Goal: Task Accomplishment & Management: Use online tool/utility

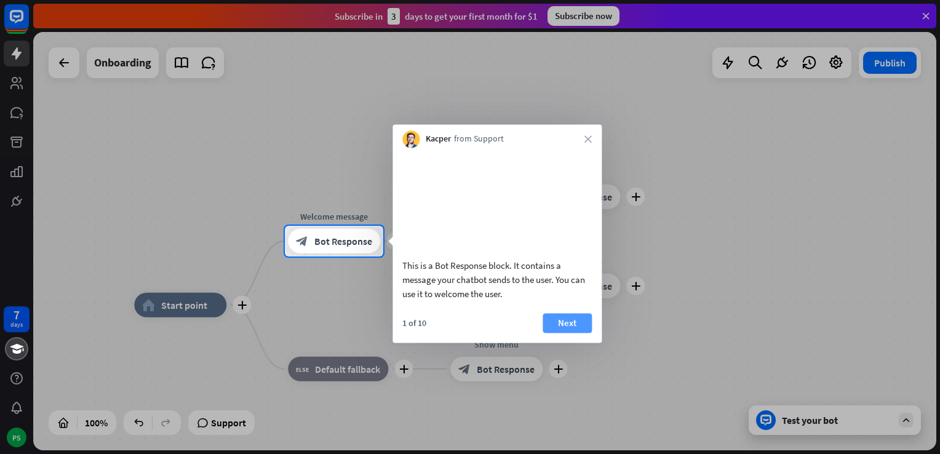
click at [575, 333] on button "Next" at bounding box center [567, 323] width 49 height 20
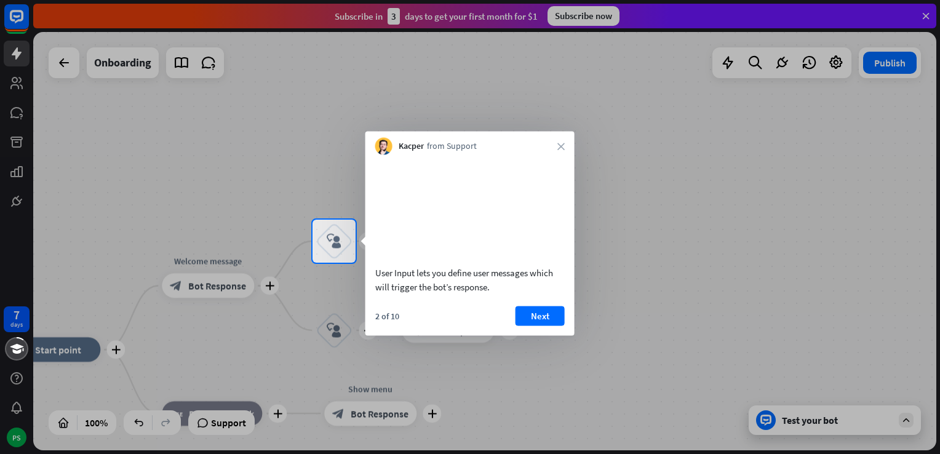
click at [642, 265] on div at bounding box center [470, 358] width 940 height 191
click at [560, 146] on icon "close" at bounding box center [560, 146] width 7 height 7
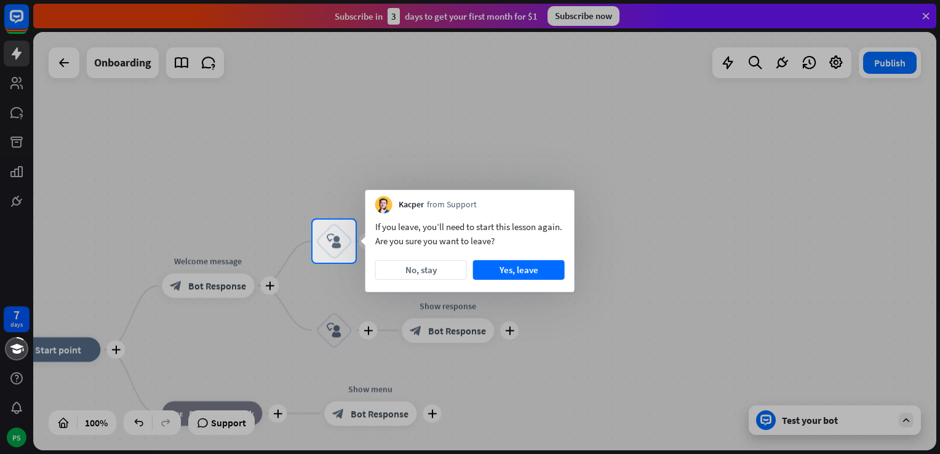
click at [572, 324] on div at bounding box center [470, 358] width 940 height 191
drag, startPoint x: 679, startPoint y: 245, endPoint x: 607, endPoint y: 245, distance: 72.0
click at [668, 245] on div at bounding box center [648, 241] width 584 height 43
click at [549, 268] on button "Yes, leave" at bounding box center [519, 270] width 92 height 20
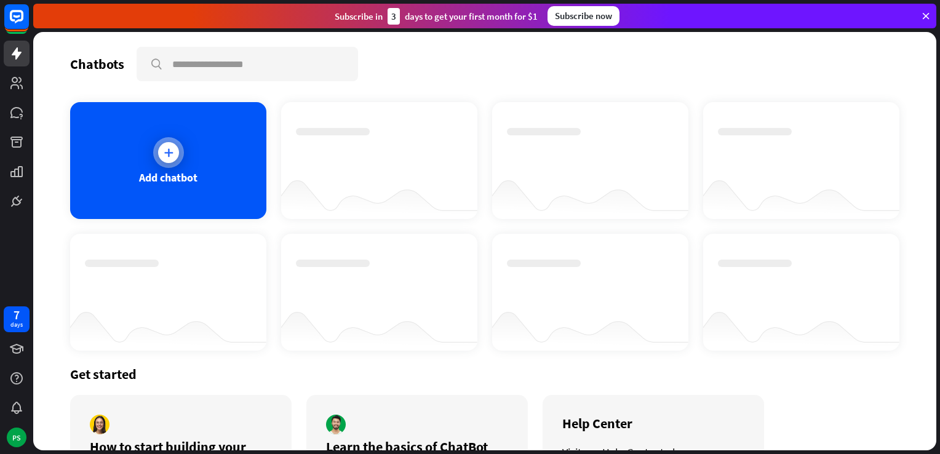
click at [212, 148] on div "Add chatbot" at bounding box center [168, 160] width 196 height 117
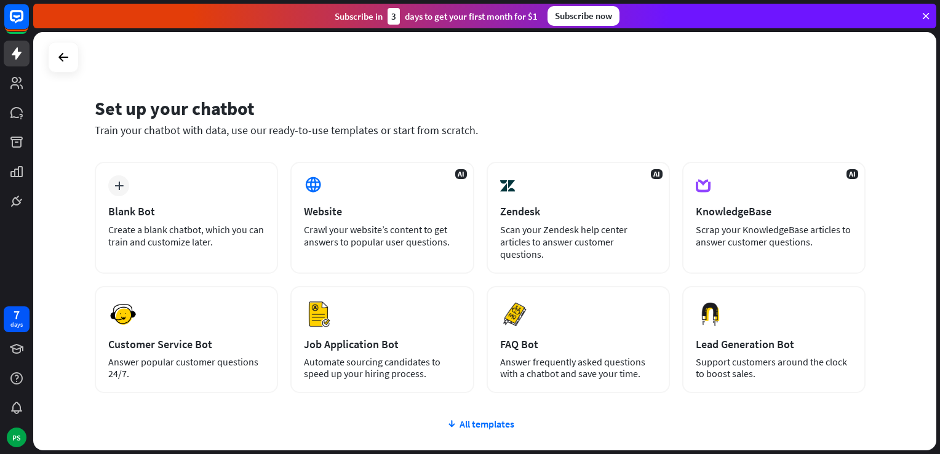
click at [927, 15] on icon at bounding box center [925, 15] width 11 height 11
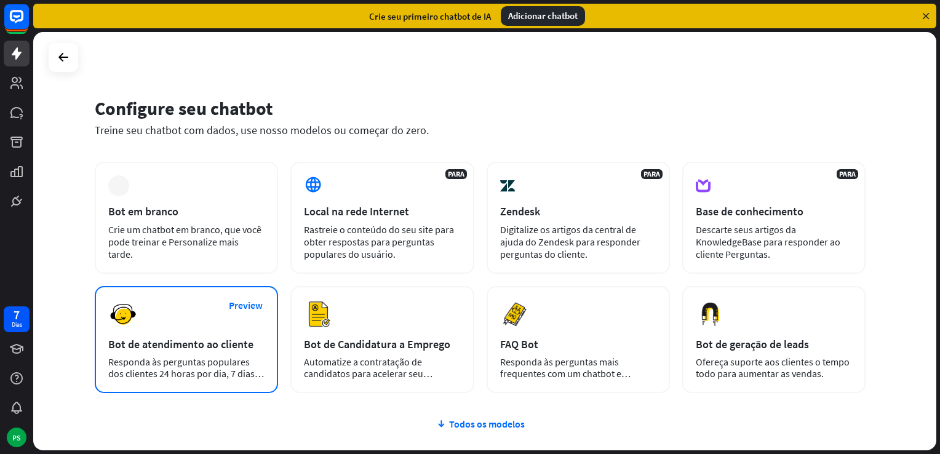
click at [245, 351] on div "Preview Bot de atendimento ao cliente Responda às perguntas populares dos clien…" at bounding box center [186, 339] width 183 height 107
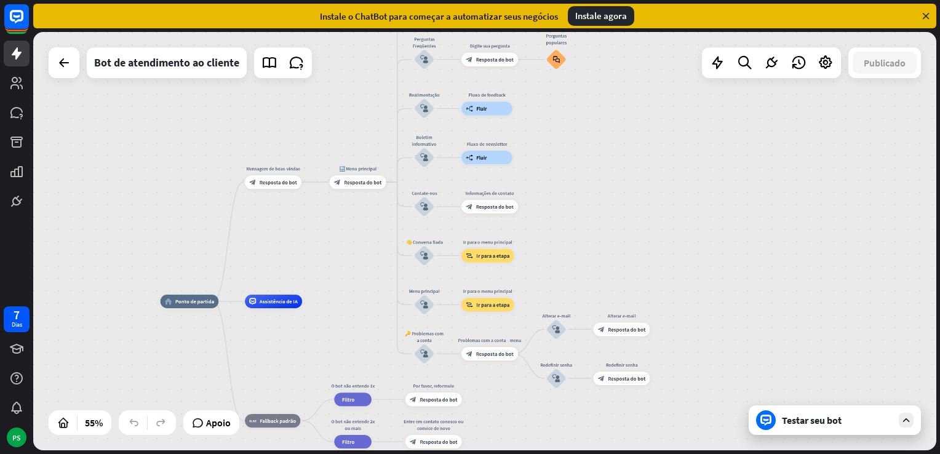
drag, startPoint x: 638, startPoint y: 198, endPoint x: 345, endPoint y: 294, distance: 308.2
click at [345, 294] on div "home_2 Ponto de partida Mensagem de boas-vindas block_bot_response Resposta do …" at bounding box center [484, 241] width 903 height 418
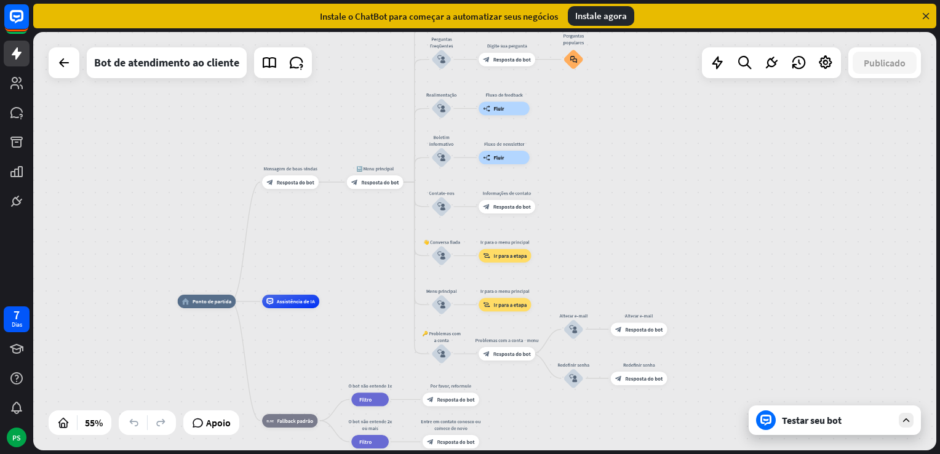
drag, startPoint x: 303, startPoint y: 330, endPoint x: 330, endPoint y: 326, distance: 27.3
click at [325, 327] on div "home_2 Ponto de partida Mensagem de boas-vindas block_bot_response Resposta do …" at bounding box center [426, 416] width 496 height 230
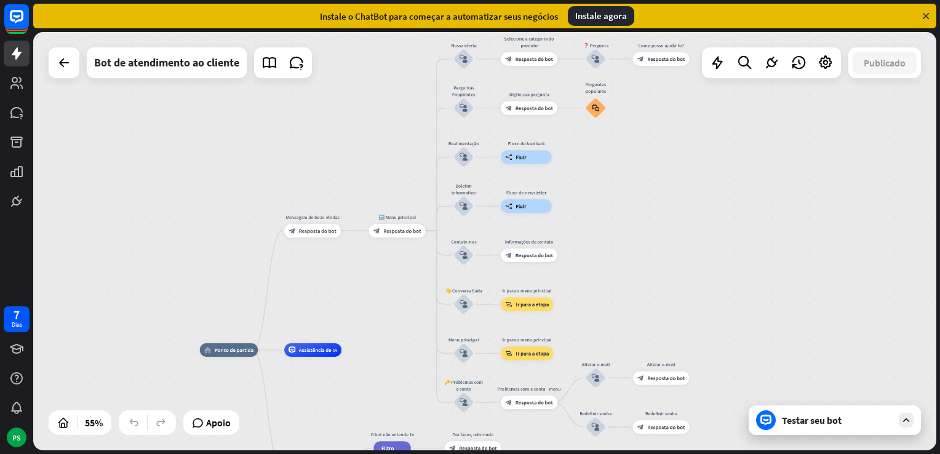
drag, startPoint x: 354, startPoint y: 316, endPoint x: 372, endPoint y: 367, distance: 53.9
click at [344, 143] on div "home_2 Ponto de partida Mensagem de boas-vindas block_bot_response Resposta do …" at bounding box center [484, 241] width 903 height 418
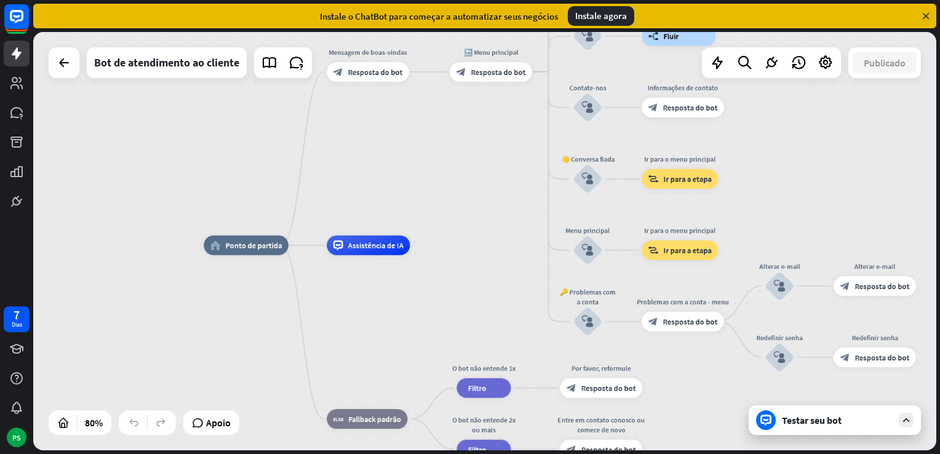
drag, startPoint x: 448, startPoint y: 315, endPoint x: 438, endPoint y: 181, distance: 133.9
click at [438, 181] on div "home_2 Ponto de partida Mensagem de boas-vindas block_bot_response Resposta do …" at bounding box center [484, 241] width 903 height 418
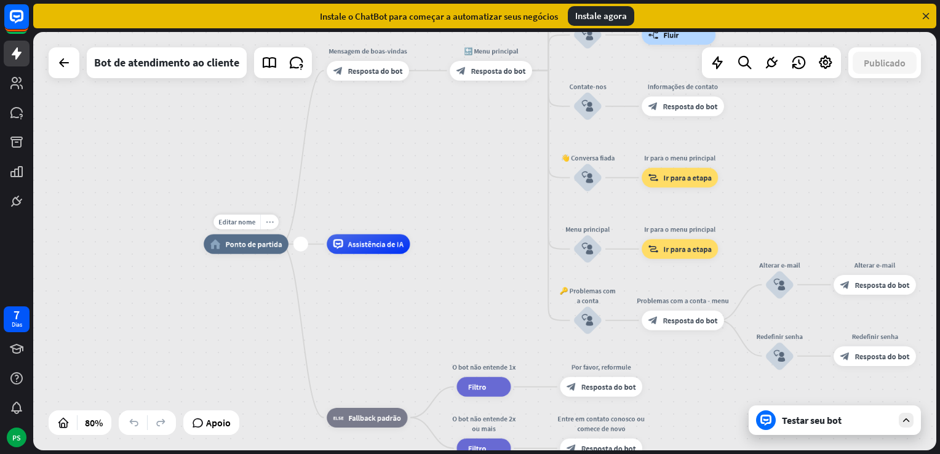
click at [260, 223] on div "more_horiz" at bounding box center [269, 222] width 18 height 15
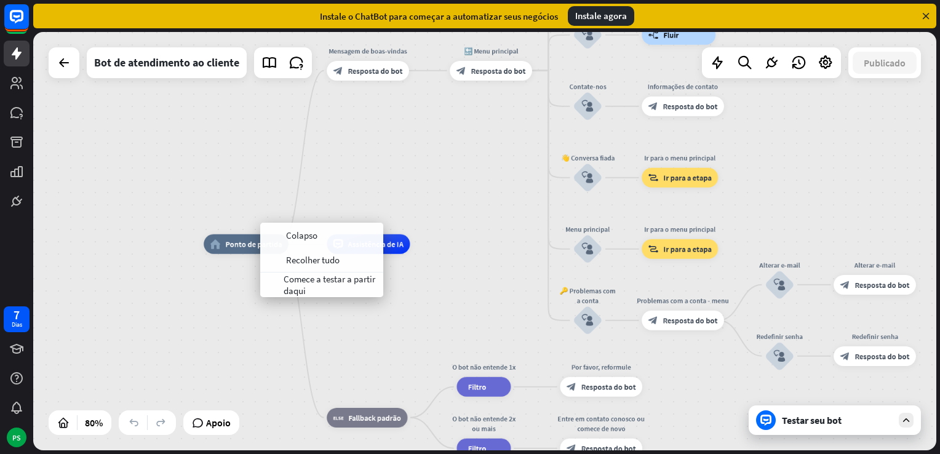
click at [380, 344] on div "home_2 Ponto de partida Mensagem de boas-vindas block_bot_response Resposta do …" at bounding box center [565, 411] width 722 height 335
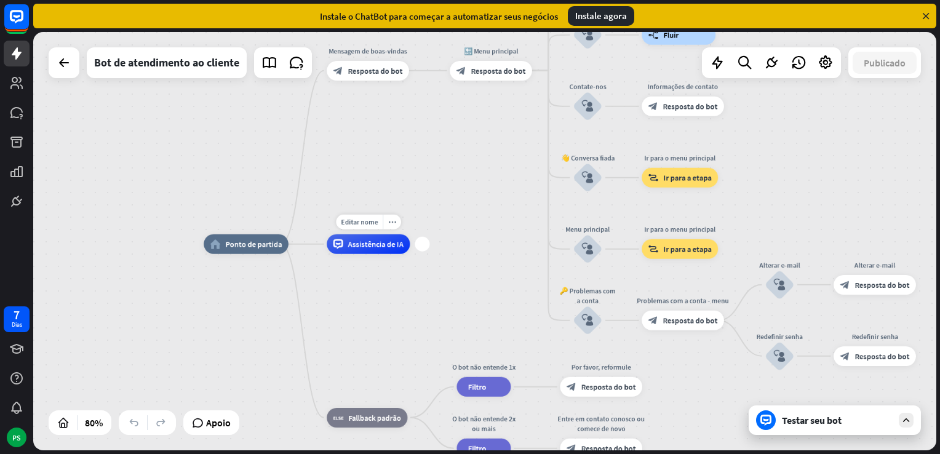
click at [352, 250] on div "Assistência de IA" at bounding box center [368, 244] width 83 height 20
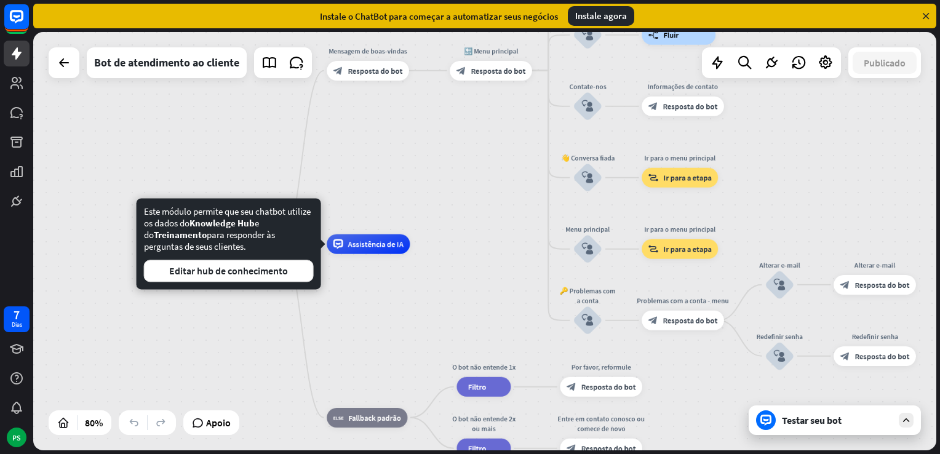
click at [252, 316] on div "home_2 Ponto de partida Mensagem de boas-vindas block_bot_response Resposta do …" at bounding box center [565, 411] width 722 height 335
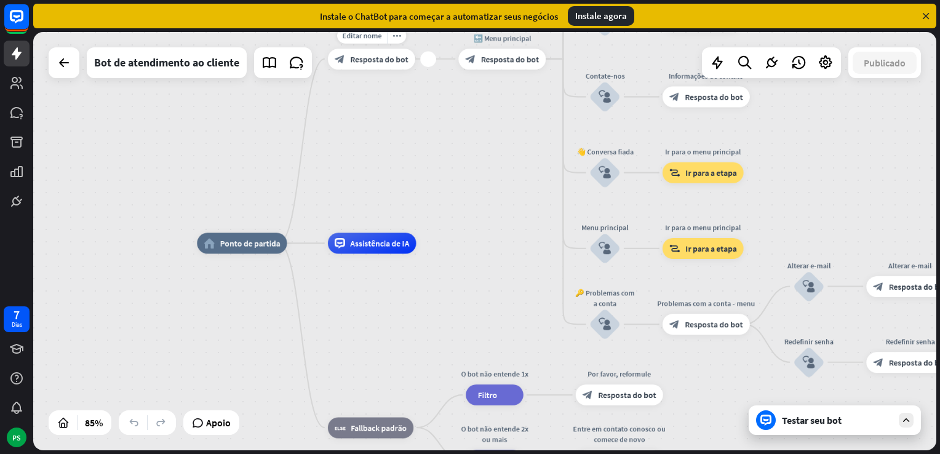
click at [362, 63] on span "Resposta do bot" at bounding box center [379, 59] width 58 height 10
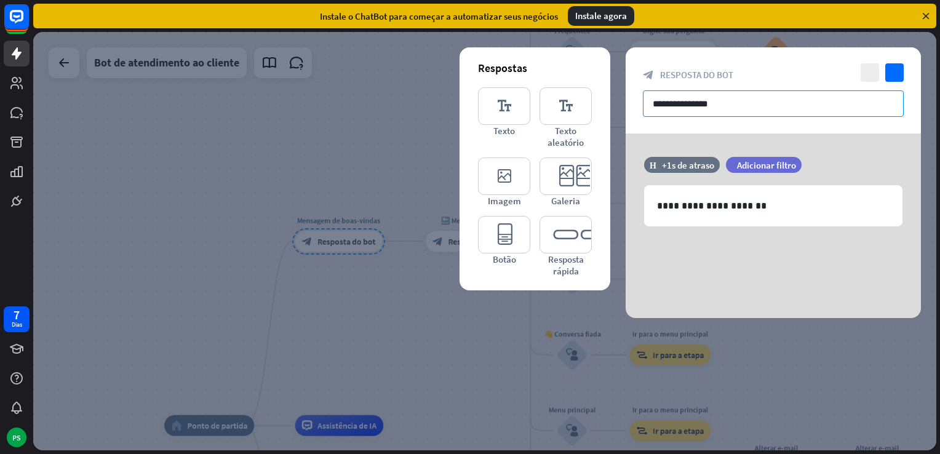
click at [735, 104] on input "**********" at bounding box center [773, 103] width 261 height 26
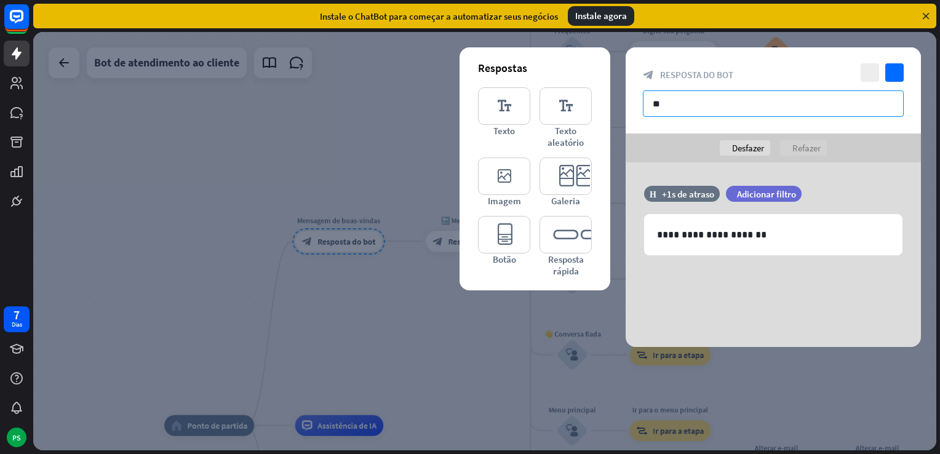
type input "*"
drag, startPoint x: 725, startPoint y: 103, endPoint x: 696, endPoint y: 94, distance: 30.8
paste input "**********"
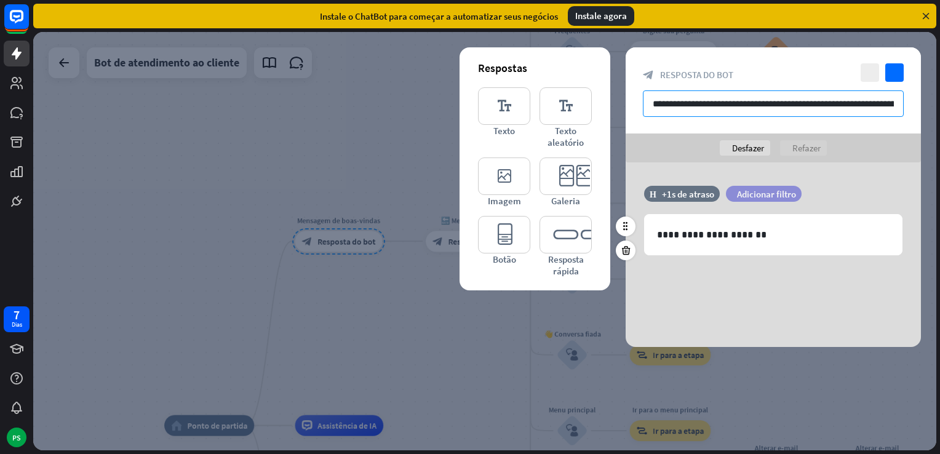
scroll to position [0, 244]
click at [695, 106] on input "**********" at bounding box center [773, 103] width 261 height 26
drag, startPoint x: 775, startPoint y: 104, endPoint x: 765, endPoint y: 115, distance: 14.8
click at [755, 115] on input "**********" at bounding box center [773, 103] width 261 height 26
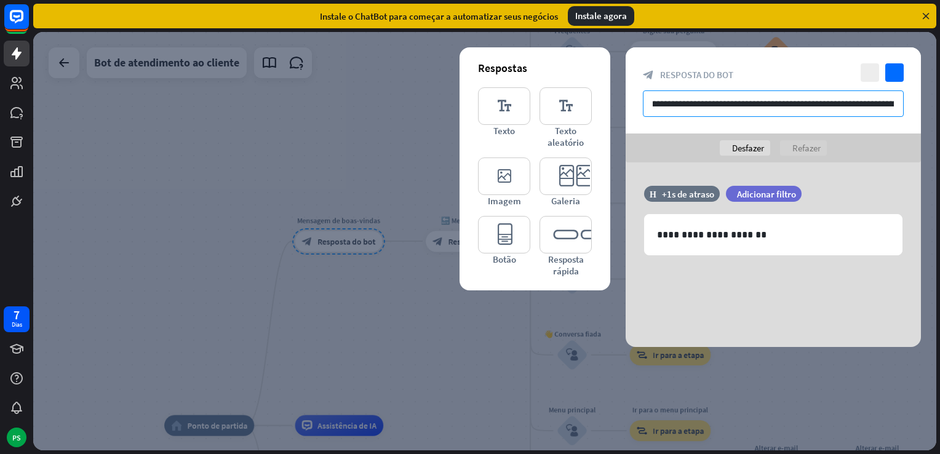
scroll to position [0, 146]
click at [793, 104] on input "**********" at bounding box center [773, 103] width 261 height 26
click at [784, 103] on input "**********" at bounding box center [773, 103] width 261 height 26
click at [896, 100] on input "**********" at bounding box center [773, 103] width 261 height 26
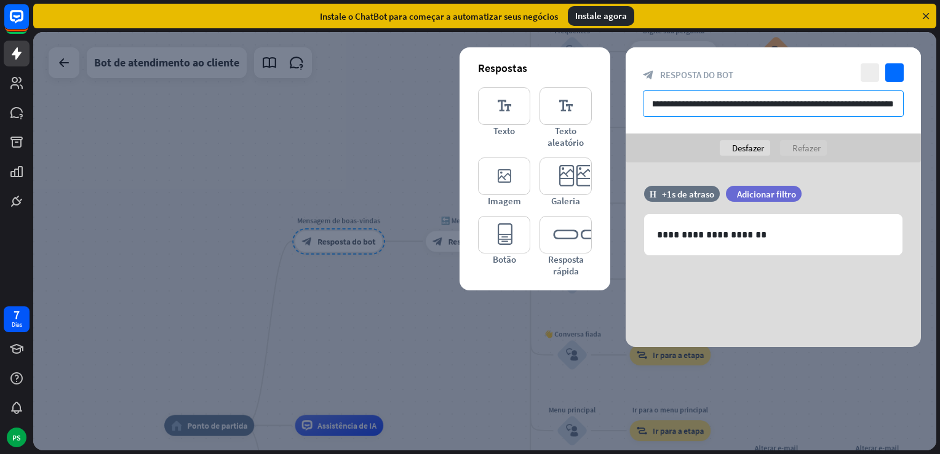
scroll to position [0, 250]
type input "**********"
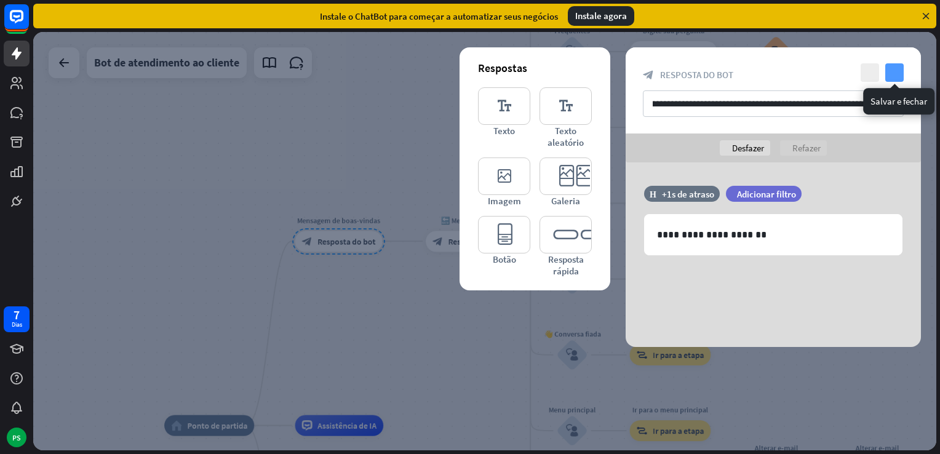
scroll to position [0, 0]
click at [893, 73] on icon "verificar" at bounding box center [894, 72] width 18 height 18
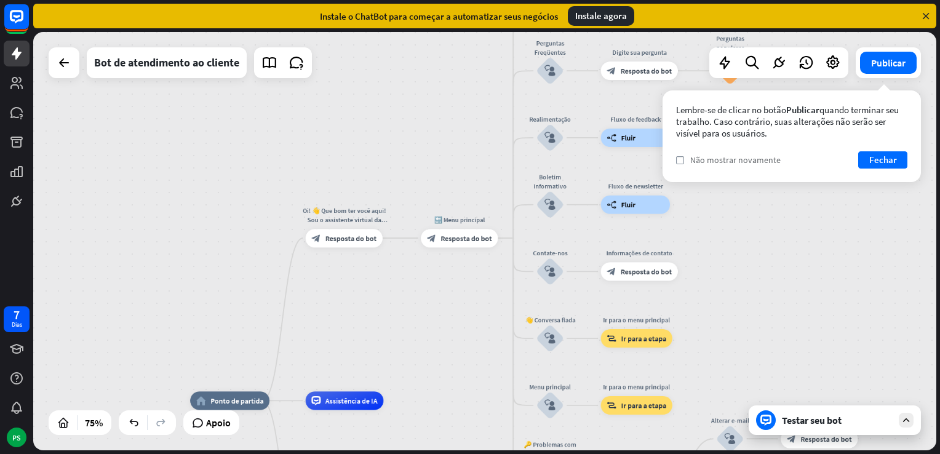
click at [685, 161] on div "verificar Não mostrar novamente" at bounding box center [728, 159] width 105 height 11
click at [884, 163] on font "Fechar" at bounding box center [883, 159] width 28 height 17
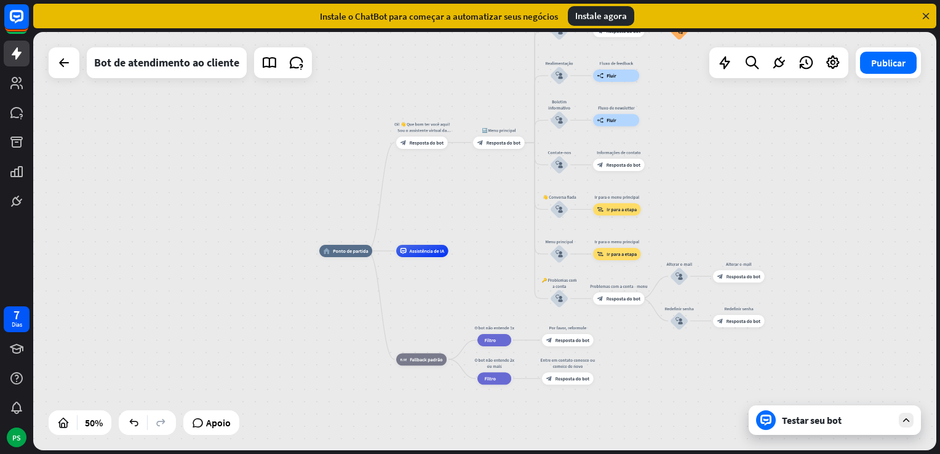
drag, startPoint x: 738, startPoint y: 278, endPoint x: 752, endPoint y: 182, distance: 96.9
click at [752, 182] on div "home_2 Ponto de partida Oi! 👋 Que bom ter você aqui! Sou o assistente virtual d…" at bounding box center [484, 241] width 903 height 418
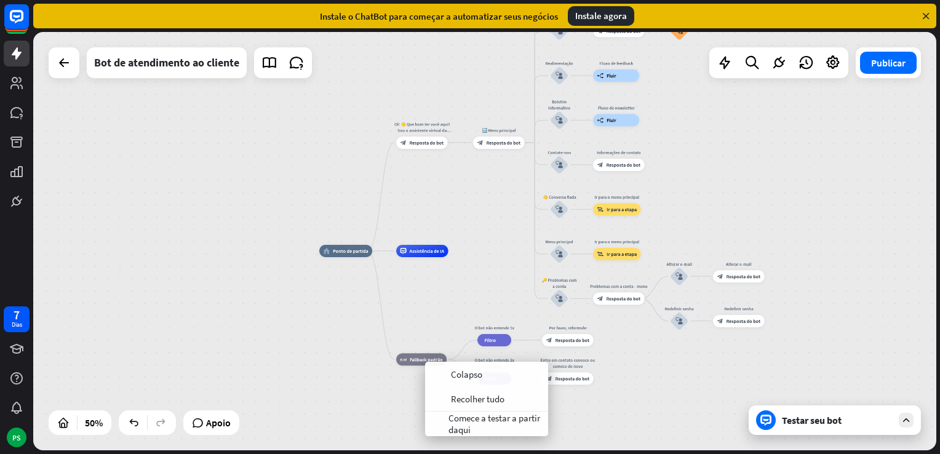
click at [367, 408] on div "home_2 Ponto de partida Oi! 👋 Que bom ter você aqui! Sou o assistente virtual d…" at bounding box center [545, 355] width 452 height 209
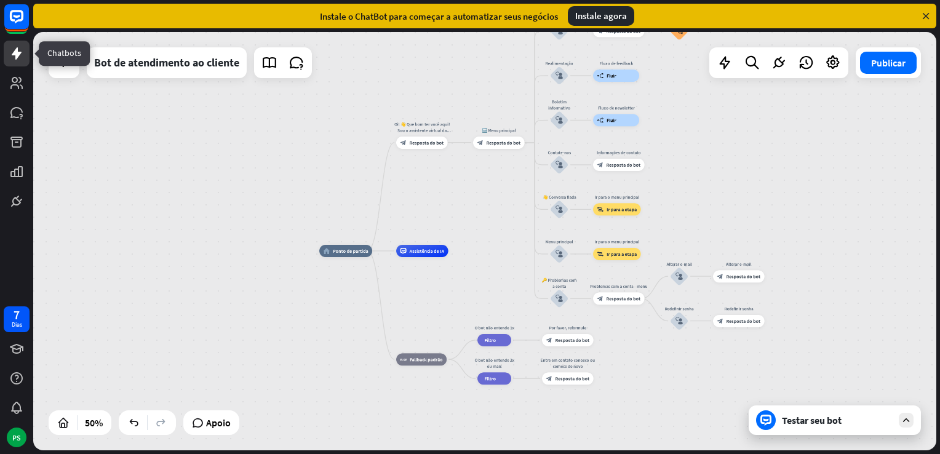
click at [20, 50] on icon at bounding box center [16, 53] width 15 height 15
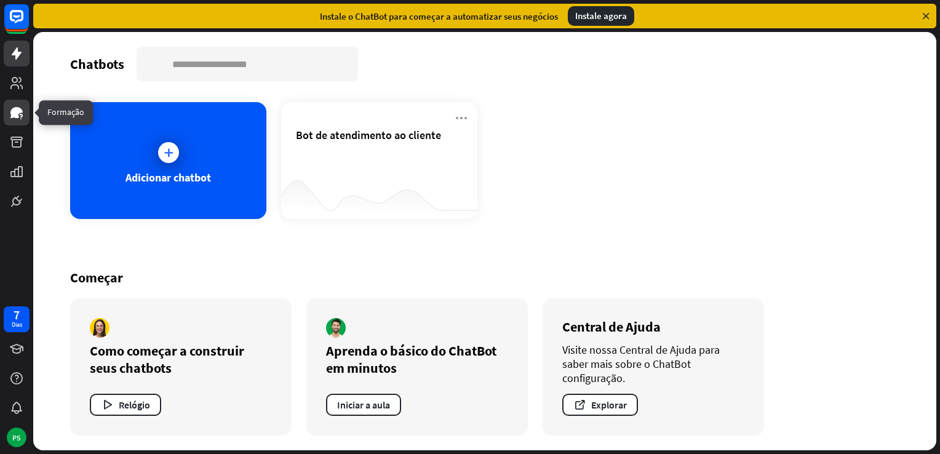
click at [14, 116] on icon at bounding box center [16, 112] width 12 height 11
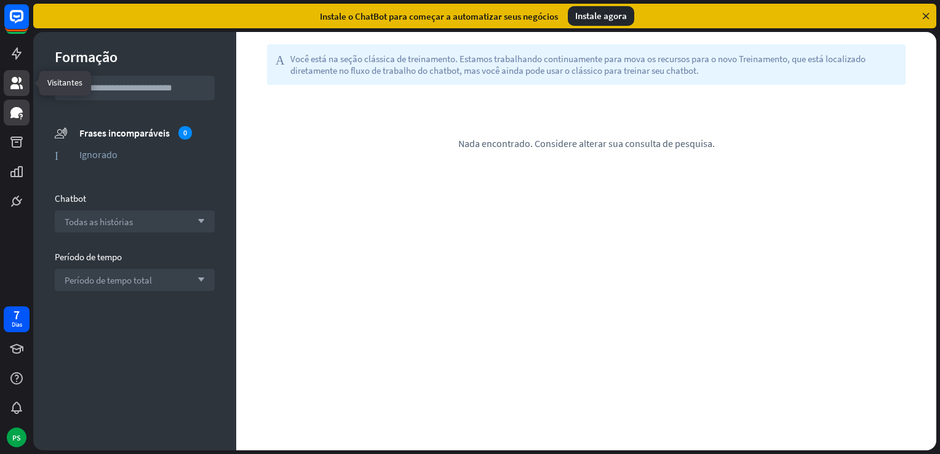
click at [17, 91] on link at bounding box center [17, 83] width 26 height 26
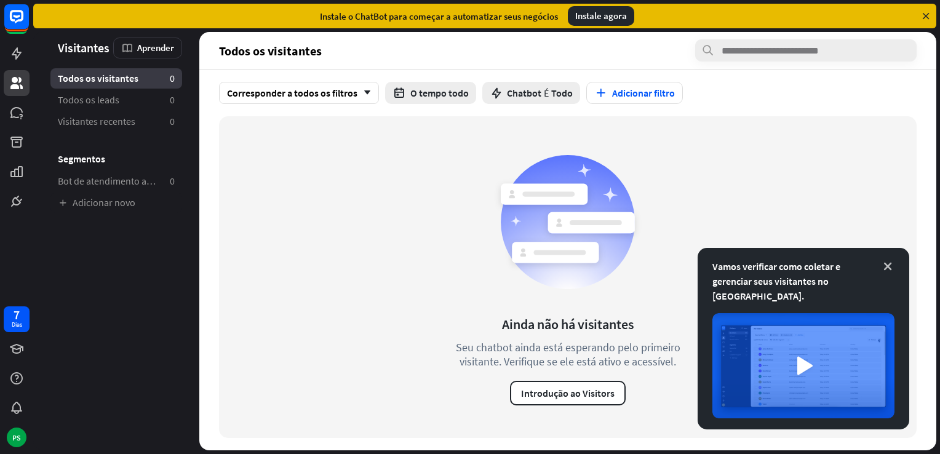
click at [890, 273] on icon at bounding box center [888, 266] width 12 height 12
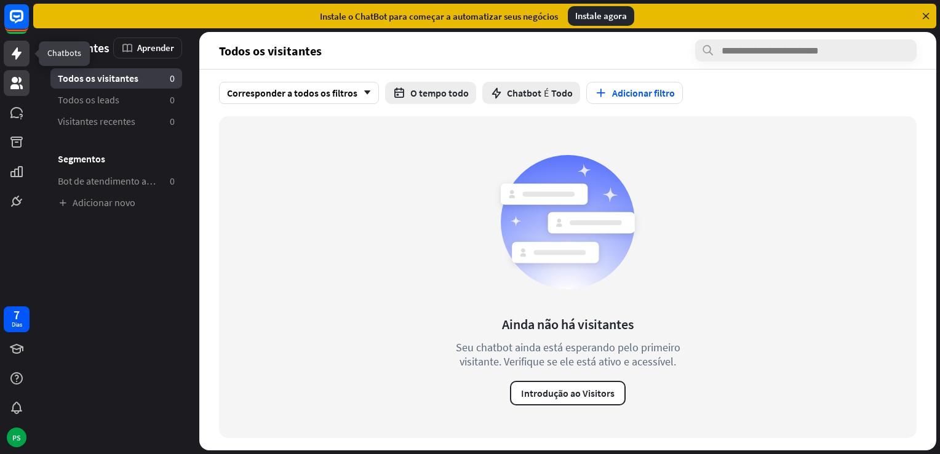
click at [18, 53] on icon at bounding box center [17, 53] width 10 height 12
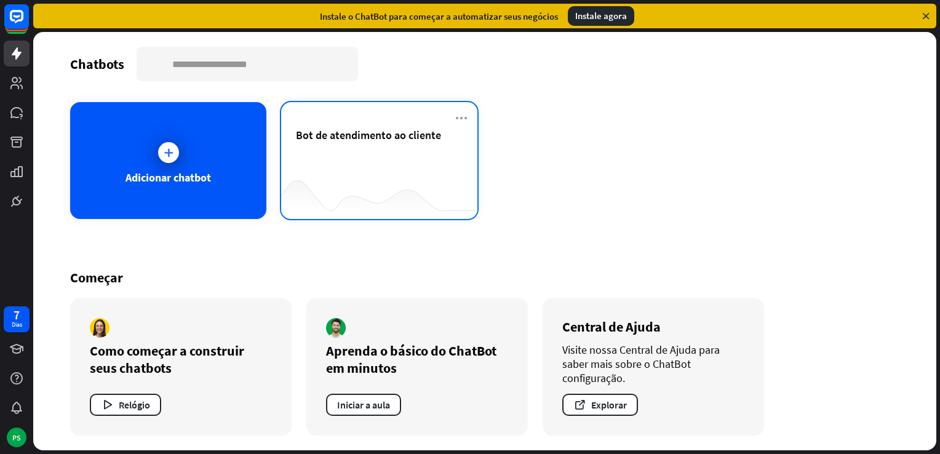
click at [396, 145] on div "Bot de atendimento ao cliente" at bounding box center [379, 149] width 167 height 43
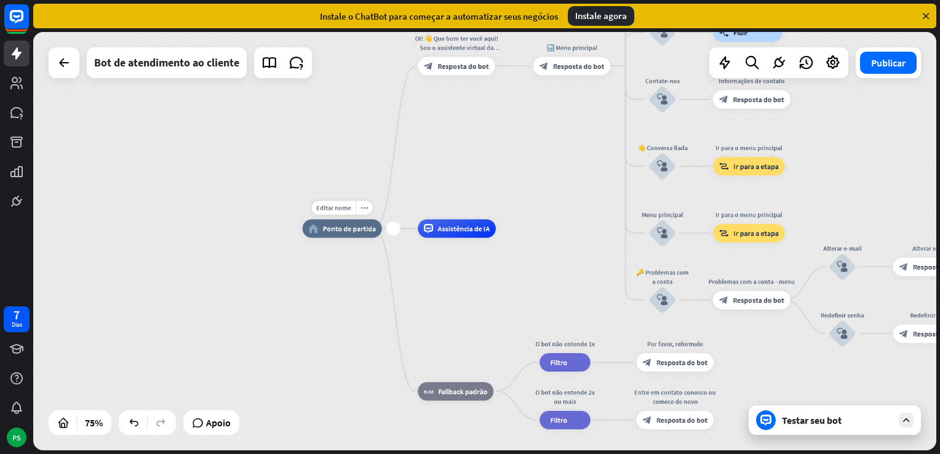
click at [342, 231] on span "Ponto de partida" at bounding box center [349, 228] width 53 height 9
click at [548, 171] on div "home_2 Ponto de partida Oi! 👋 Que bom ter você aqui! Sou o assistente virtual d…" at bounding box center [484, 241] width 903 height 418
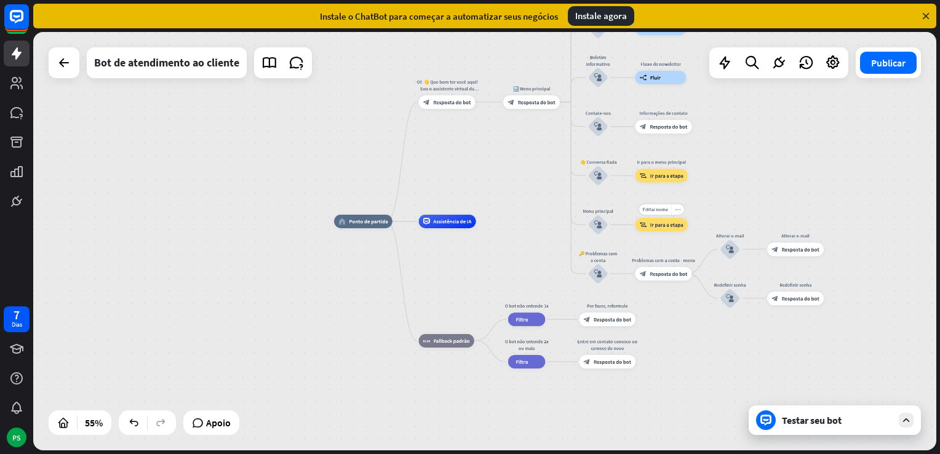
click at [679, 210] on icon "more_horiz" at bounding box center [678, 209] width 6 height 5
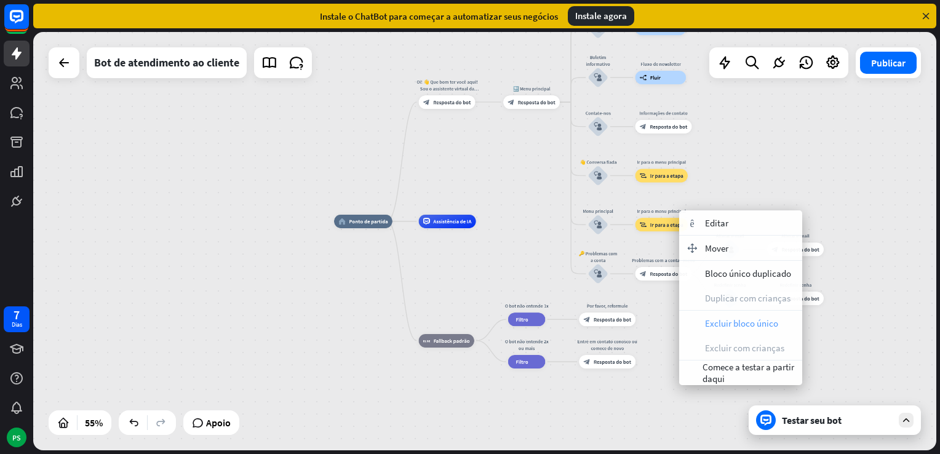
click at [755, 326] on span "Excluir bloco único" at bounding box center [741, 323] width 73 height 12
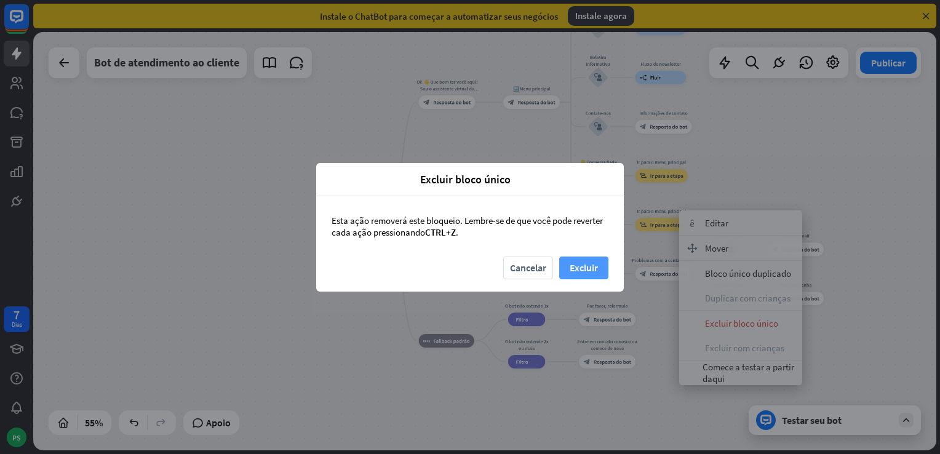
click at [592, 268] on button "Excluir" at bounding box center [583, 268] width 49 height 23
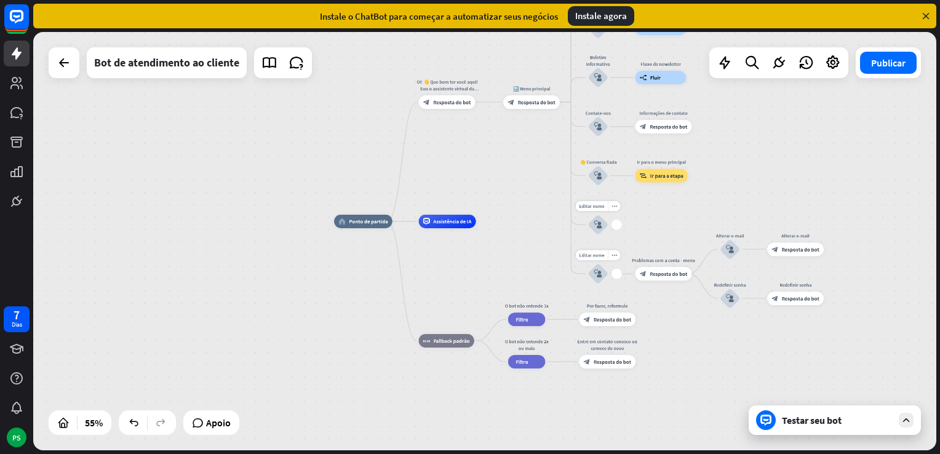
click at [604, 227] on div "block_user_input" at bounding box center [598, 225] width 20 height 20
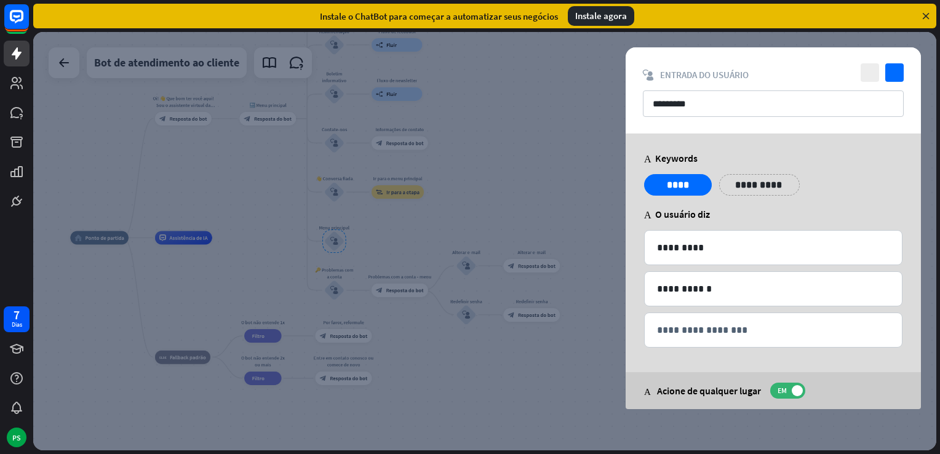
click at [519, 161] on div at bounding box center [484, 241] width 903 height 418
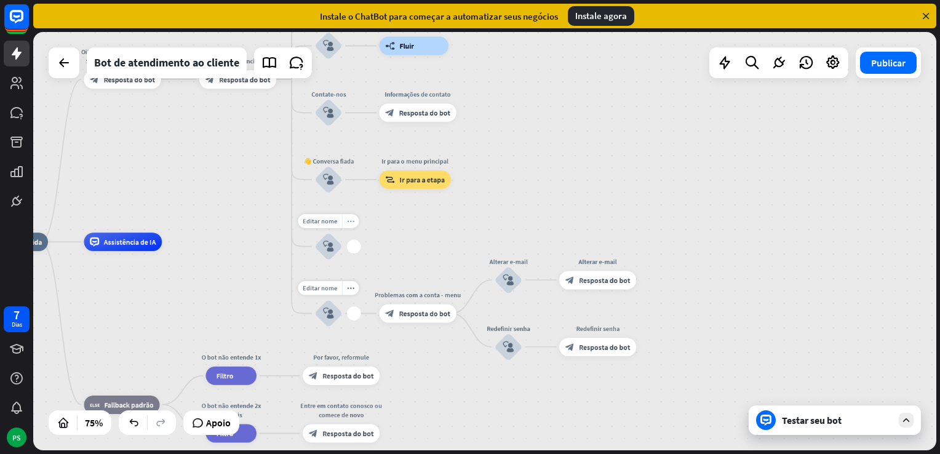
click at [352, 223] on icon "more_horiz" at bounding box center [350, 221] width 7 height 7
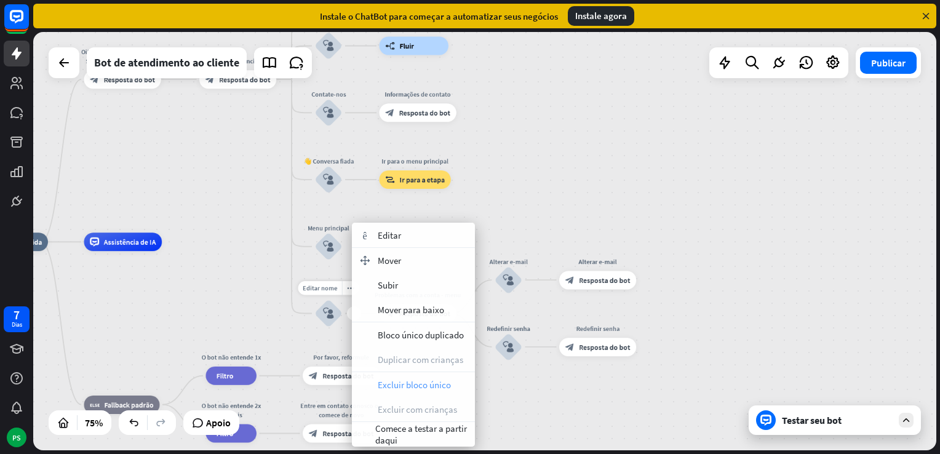
click at [438, 386] on span "Excluir bloco único" at bounding box center [414, 385] width 73 height 12
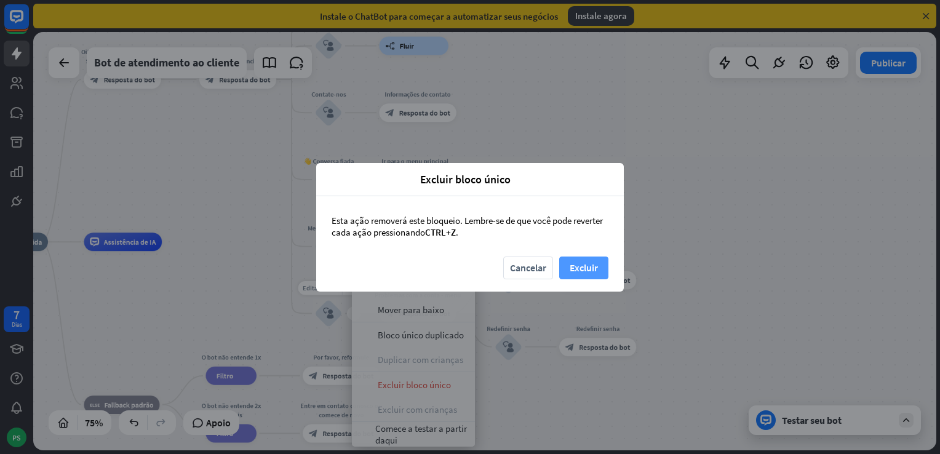
click at [581, 269] on button "Excluir" at bounding box center [583, 268] width 49 height 23
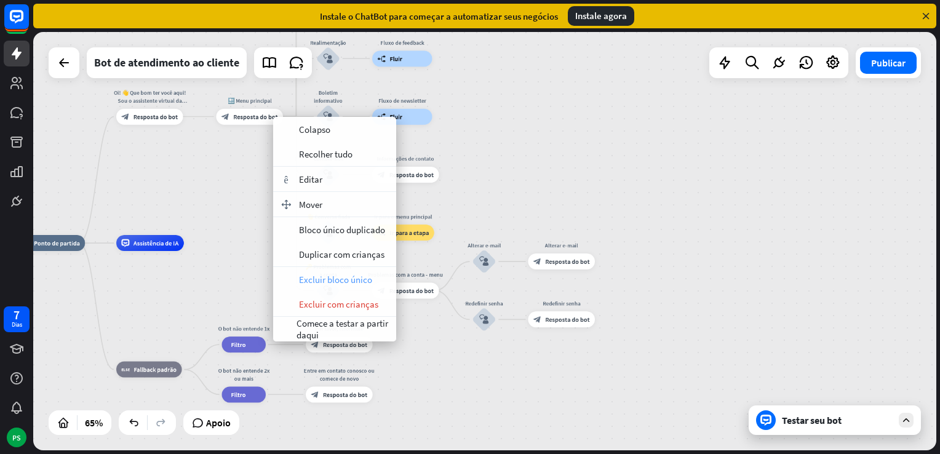
click at [357, 282] on span "Excluir bloco único" at bounding box center [335, 280] width 73 height 12
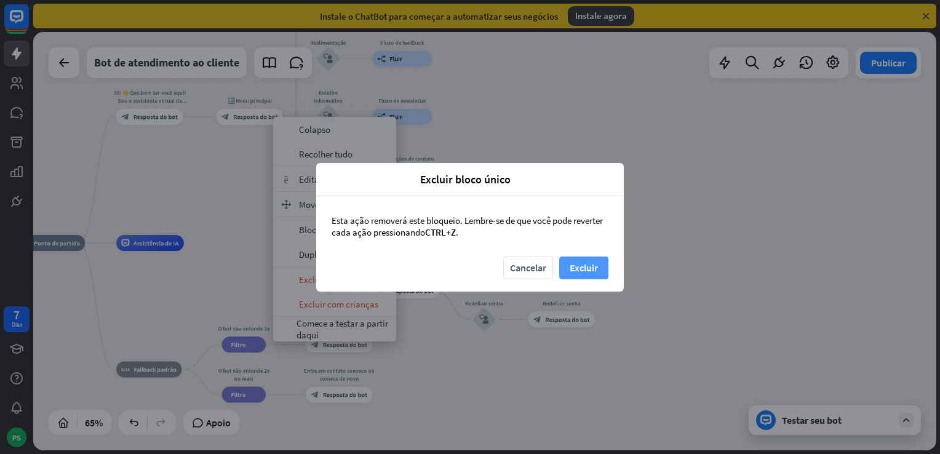
click at [586, 262] on button "Excluir" at bounding box center [583, 268] width 49 height 23
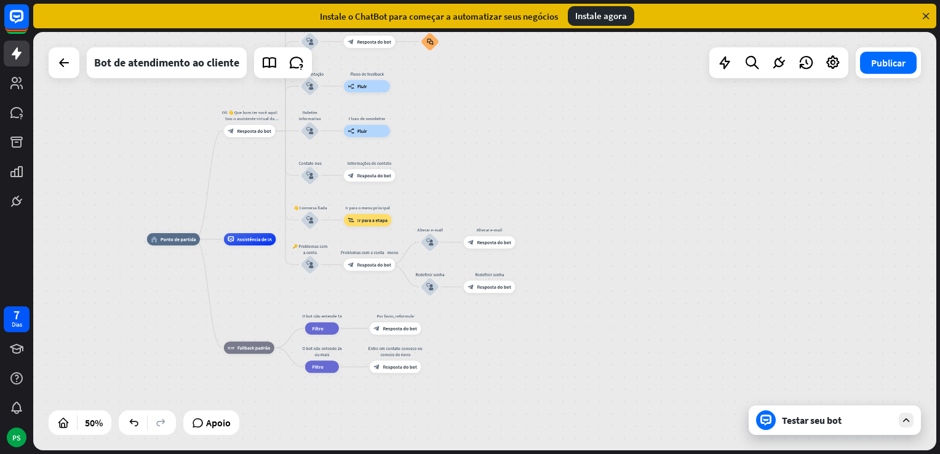
drag, startPoint x: 177, startPoint y: 271, endPoint x: 239, endPoint y: 284, distance: 63.5
click at [239, 284] on div "home_2 Ponto de partida Oi! 👋 Que bom ter você aqui! Sou o assistente virtual d…" at bounding box center [373, 343] width 452 height 209
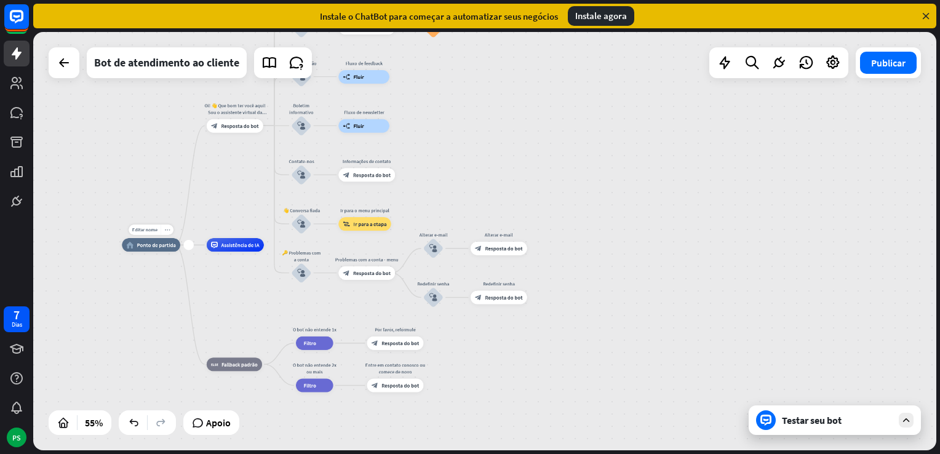
click at [169, 228] on icon "more_horiz" at bounding box center [168, 229] width 6 height 5
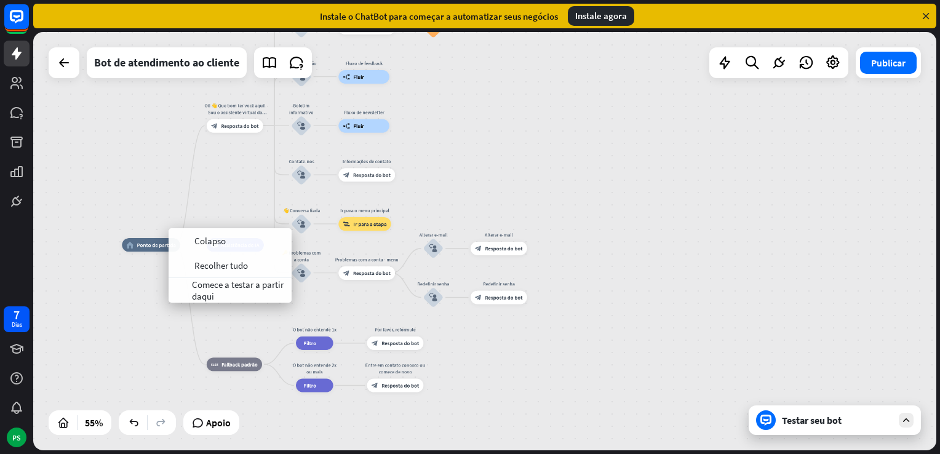
drag, startPoint x: 113, startPoint y: 274, endPoint x: 130, endPoint y: 247, distance: 31.8
click at [114, 274] on div "home_2 Ponto de partida Oi! 👋 Que bom ter você aqui! Sou o assistente virtual d…" at bounding box center [484, 241] width 903 height 418
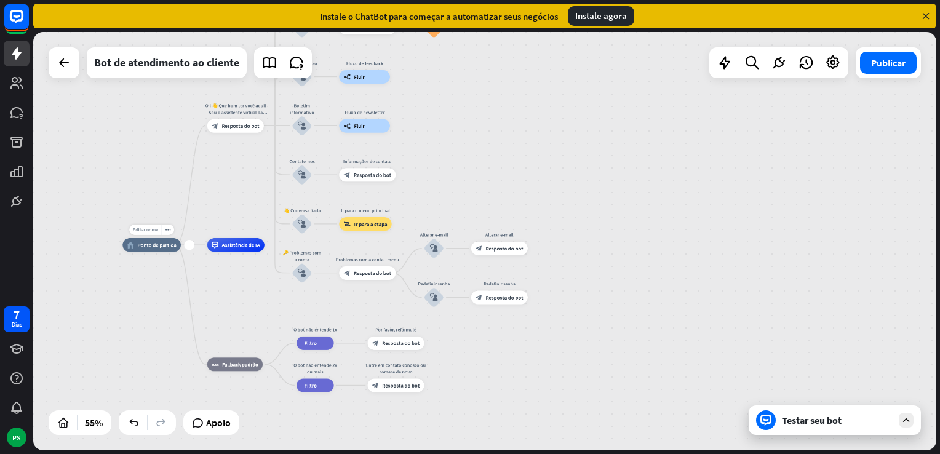
click at [149, 231] on span "Editar nome" at bounding box center [145, 230] width 25 height 6
drag, startPoint x: 159, startPoint y: 232, endPoint x: 148, endPoint y: 231, distance: 10.5
click at [149, 231] on input "text" at bounding box center [151, 229] width 47 height 9
click at [157, 183] on div "home_2 Ponto de partida Oi! 👋 Que bom ter você aqui! Sou o assistente virtual d…" at bounding box center [484, 241] width 903 height 418
click at [245, 242] on span "Assistência de IA" at bounding box center [240, 245] width 38 height 7
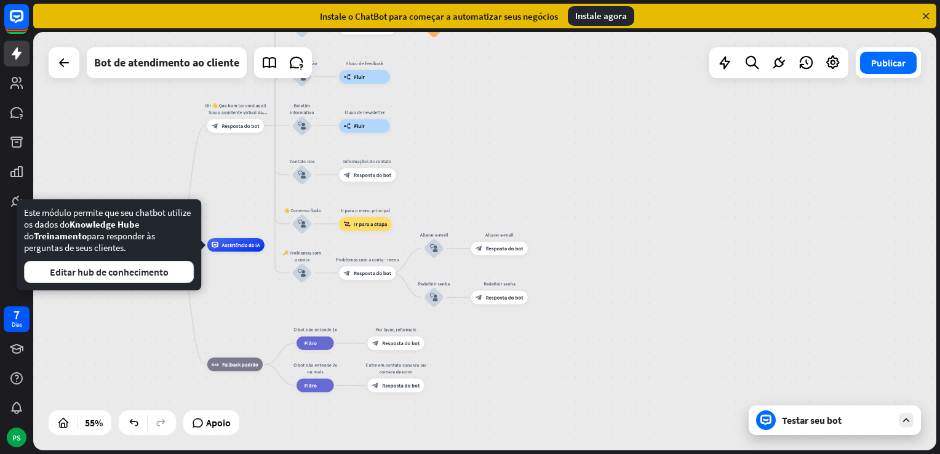
click at [149, 159] on div "home_2 Ponto de partida Oi! 👋 Que bom ter você aqui! Sou o assistente virtual d…" at bounding box center [484, 241] width 903 height 418
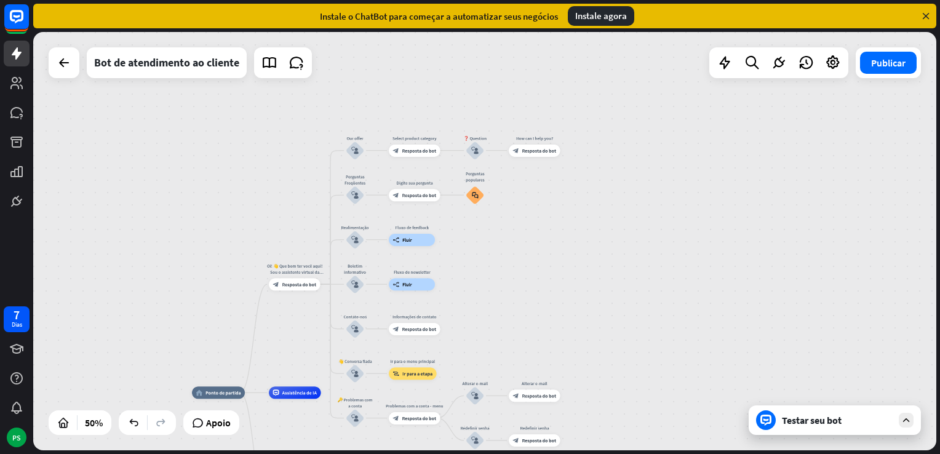
drag, startPoint x: 477, startPoint y: 146, endPoint x: 514, endPoint y: 284, distance: 142.8
click at [514, 284] on div "home_2 Ponto de partida Oi! 👋 Que bom ter você aqui! Sou o assistente virtual d…" at bounding box center [484, 241] width 903 height 418
click at [490, 177] on icon "more_horiz" at bounding box center [489, 178] width 5 height 5
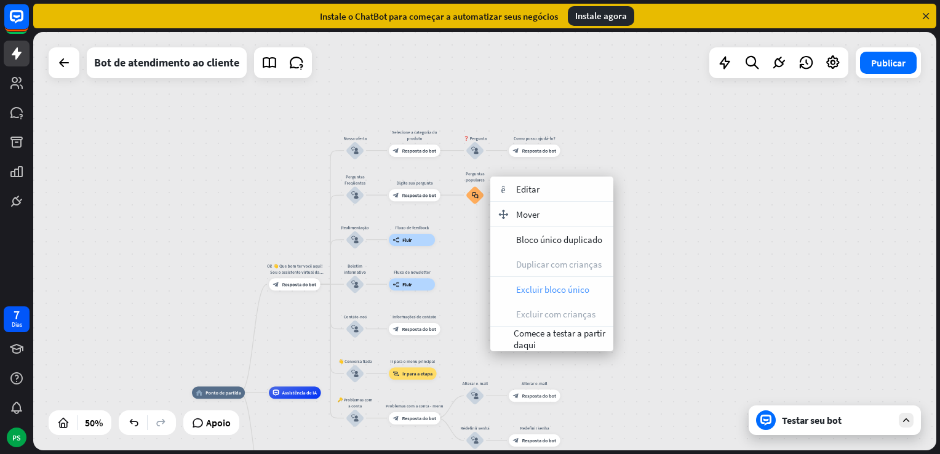
click at [545, 282] on div "lixo Excluir bloco único" at bounding box center [551, 289] width 123 height 25
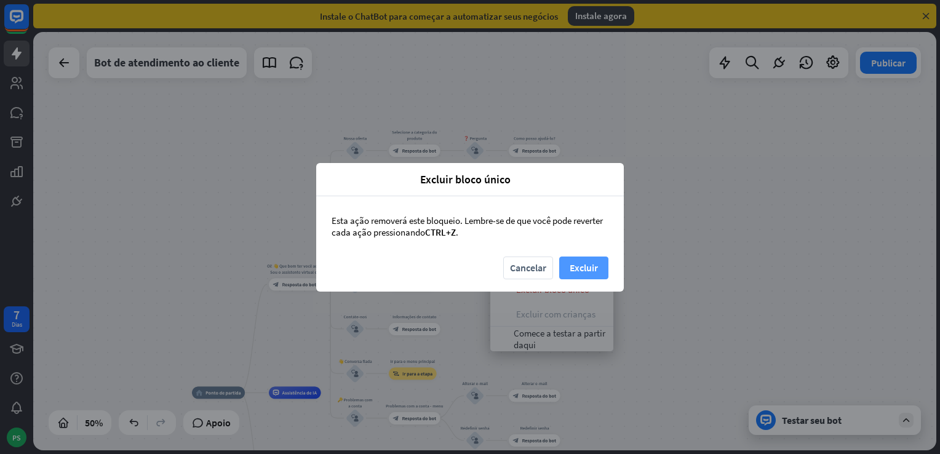
click at [588, 271] on button "Excluir" at bounding box center [583, 268] width 49 height 23
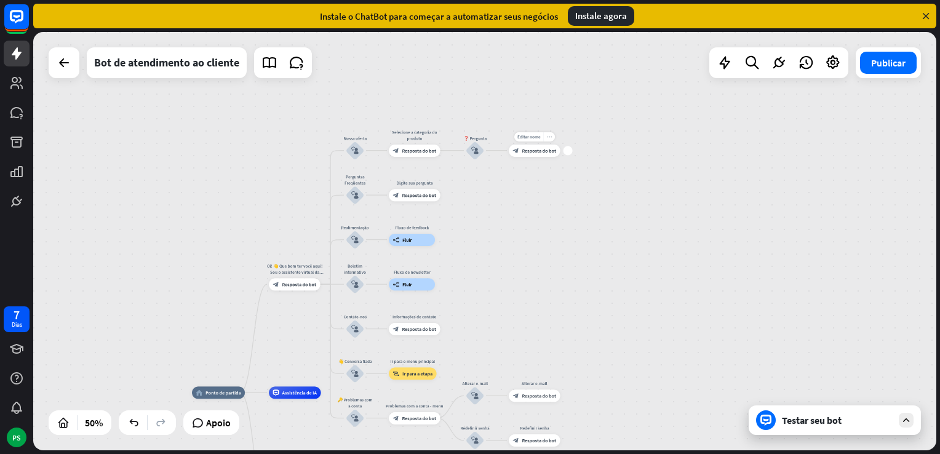
click at [551, 135] on icon "more_horiz" at bounding box center [549, 136] width 5 height 5
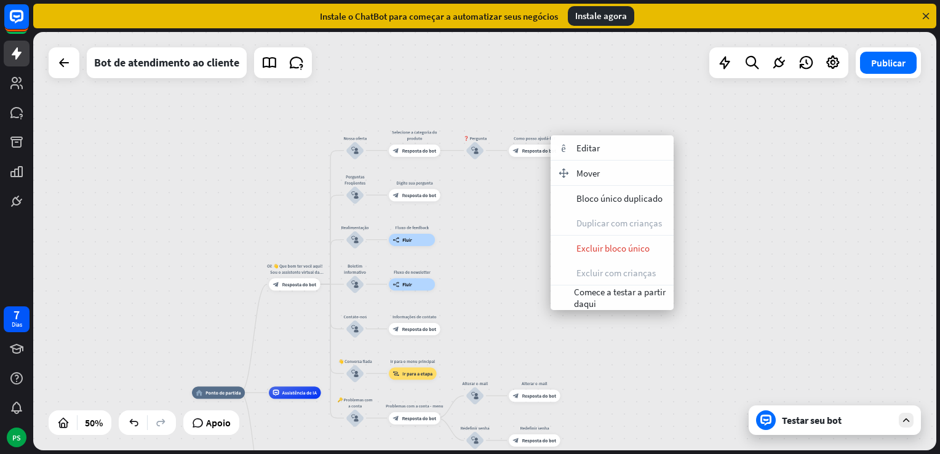
click at [506, 250] on div "home_2 Ponto de partida Oi! 👋 Que bom ter você aqui! Sou o assistente virtual d…" at bounding box center [484, 241] width 903 height 418
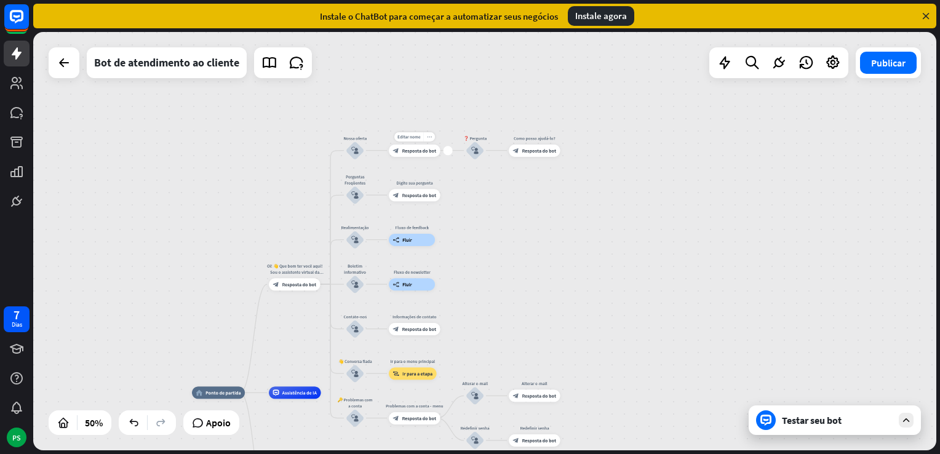
click at [428, 137] on icon "more_horiz" at bounding box center [429, 136] width 5 height 5
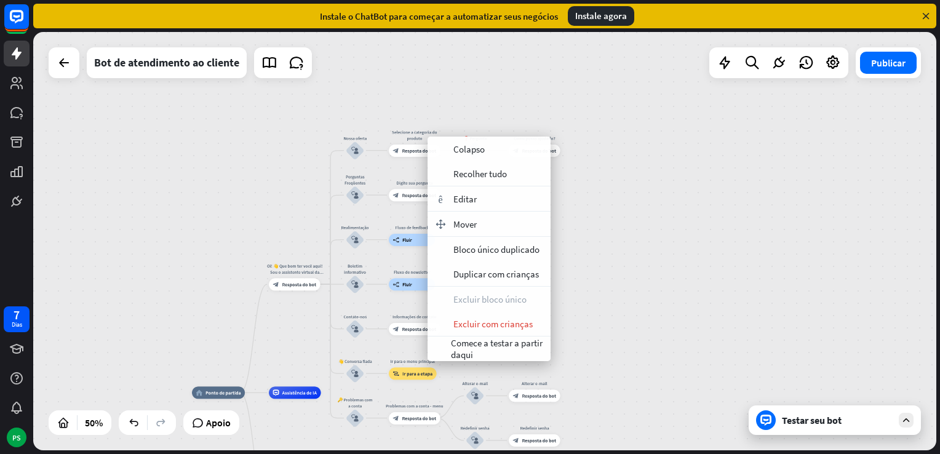
click at [295, 191] on div "home_2 Ponto de partida Oi! 👋 Que bom ter você aqui! Sou o assistente virtual d…" at bounding box center [484, 241] width 903 height 418
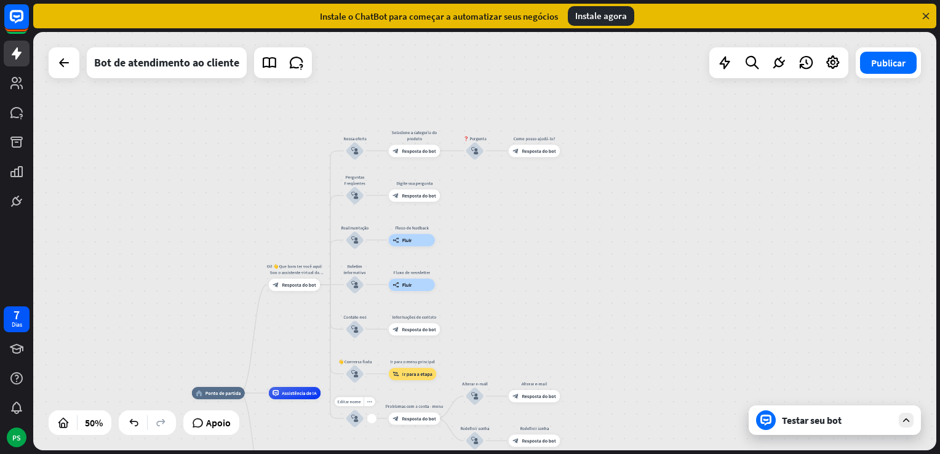
click at [364, 422] on div "block_user_input" at bounding box center [355, 418] width 18 height 18
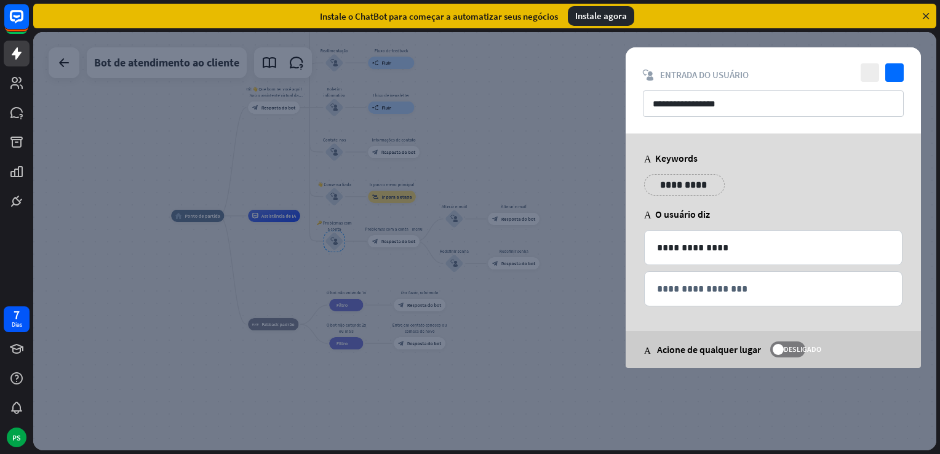
click at [484, 149] on div at bounding box center [484, 241] width 903 height 418
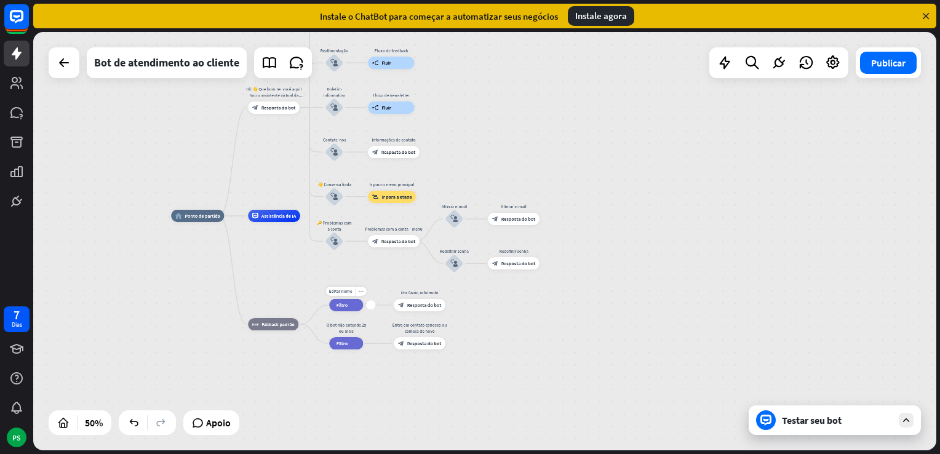
click at [357, 291] on div "more_horiz" at bounding box center [361, 291] width 12 height 9
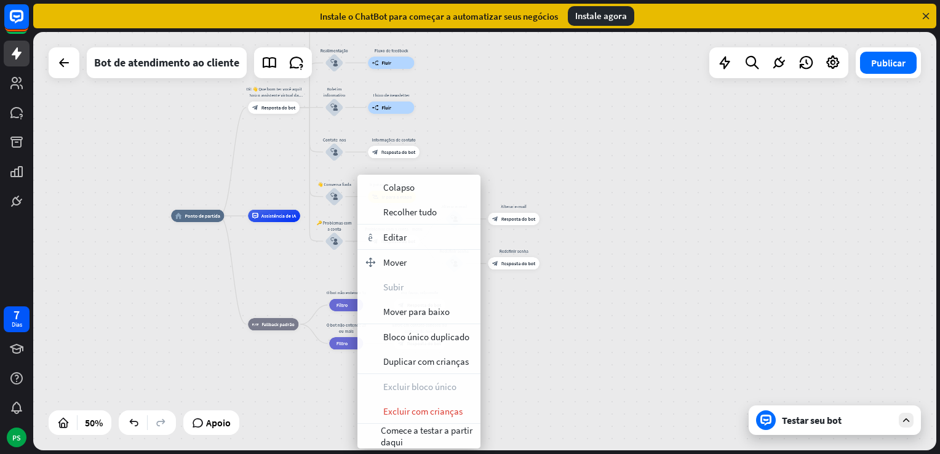
drag, startPoint x: 548, startPoint y: 386, endPoint x: 400, endPoint y: 353, distance: 151.9
click at [543, 385] on div "home_2 Ponto de partida Oi! 👋 Que bom ter você aqui! Sou o assistente virtual d…" at bounding box center [397, 320] width 452 height 209
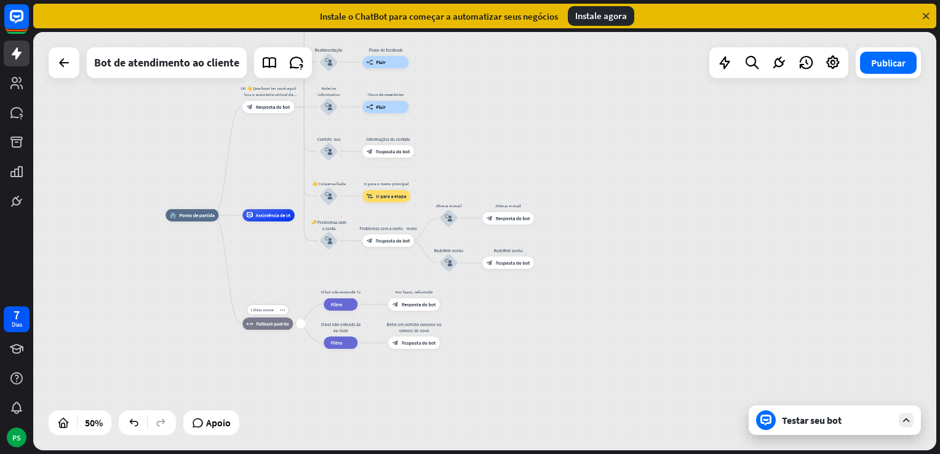
click at [285, 317] on div "Editar nome more_horiz mais block_fallback Fallback padrão" at bounding box center [267, 323] width 50 height 12
click at [282, 309] on icon "more_horiz" at bounding box center [282, 310] width 5 height 5
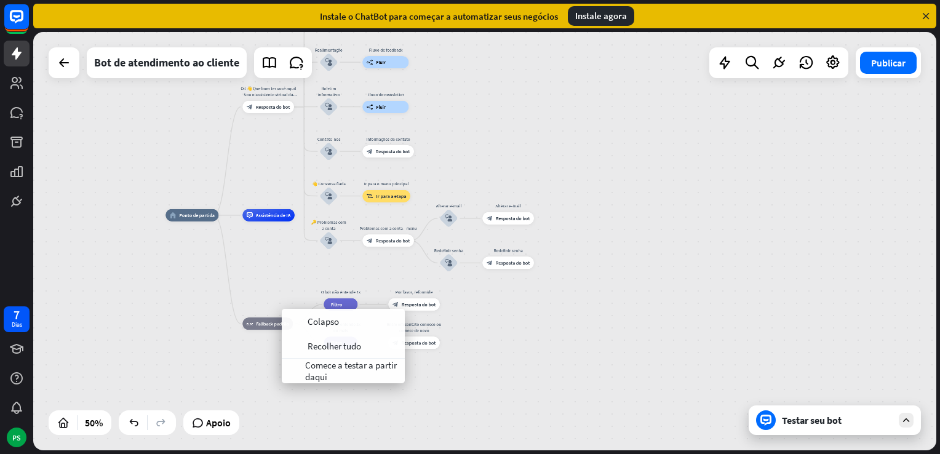
drag, startPoint x: 389, startPoint y: 404, endPoint x: 379, endPoint y: 386, distance: 19.8
click at [387, 402] on div "home_2 Ponto de partida Oi! 👋 Que bom ter você aqui! Sou o assistente virtual d…" at bounding box center [391, 319] width 452 height 209
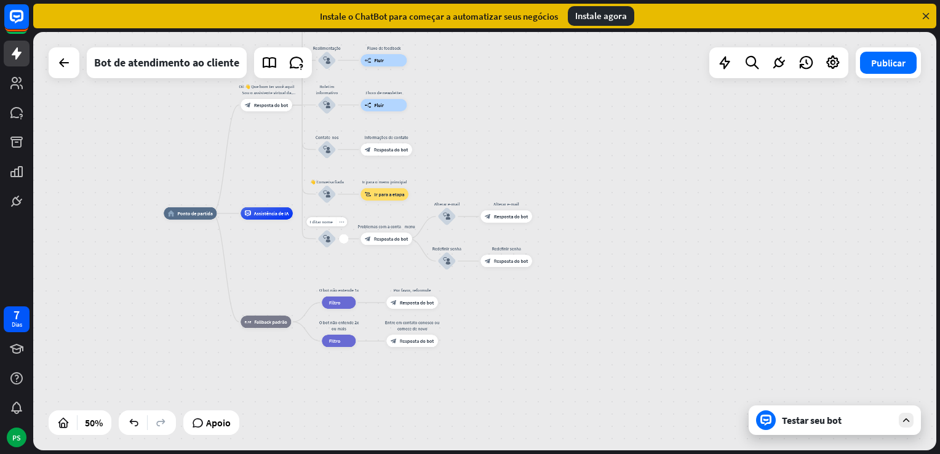
click at [342, 224] on div "more_horiz" at bounding box center [342, 221] width 12 height 9
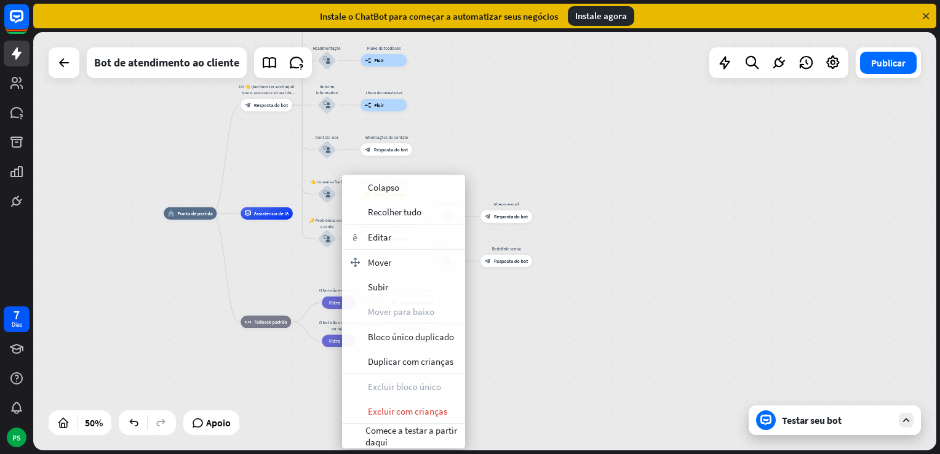
click at [593, 336] on div "home_2 Ponto de partida Oi! 👋 Que bom ter você aqui! Sou o assistente virtual d…" at bounding box center [390, 317] width 452 height 209
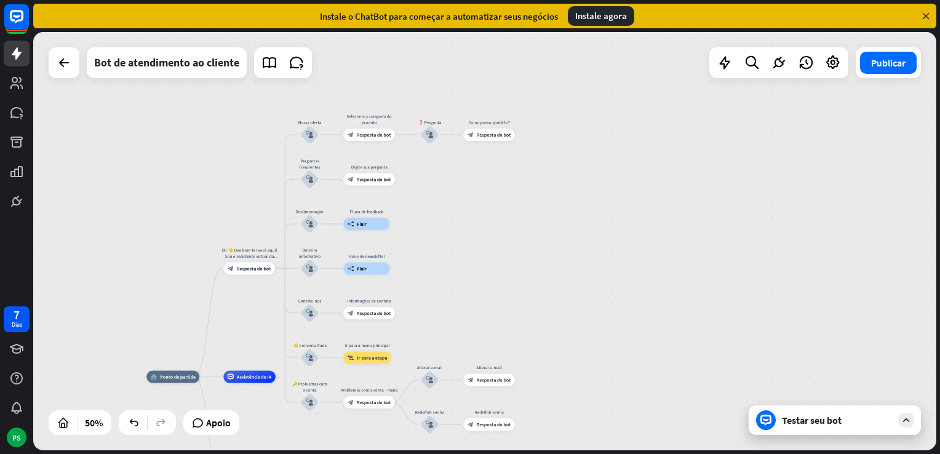
drag, startPoint x: 416, startPoint y: 153, endPoint x: 447, endPoint y: 308, distance: 158.2
click at [447, 308] on div "home_2 Ponto de partida Oi! 👋 Que bom ter você aqui! Sou o assistente virtual d…" at bounding box center [484, 241] width 903 height 418
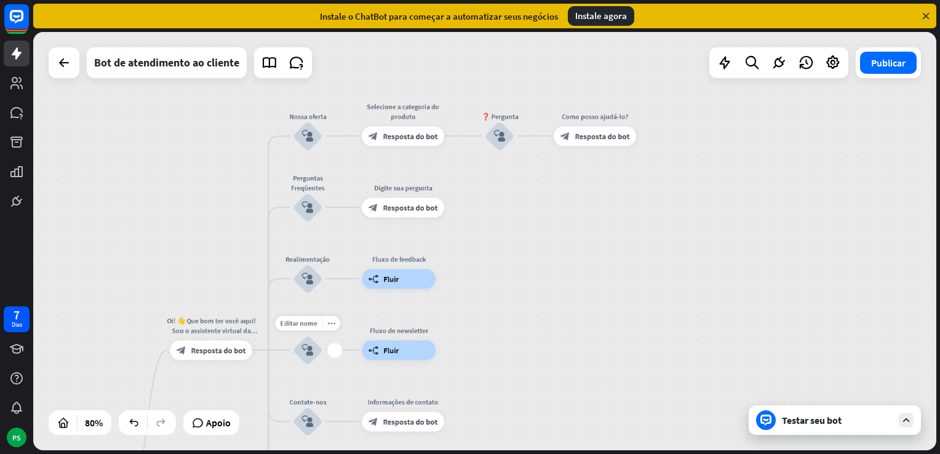
click at [314, 349] on div "block_user_input" at bounding box center [308, 350] width 30 height 30
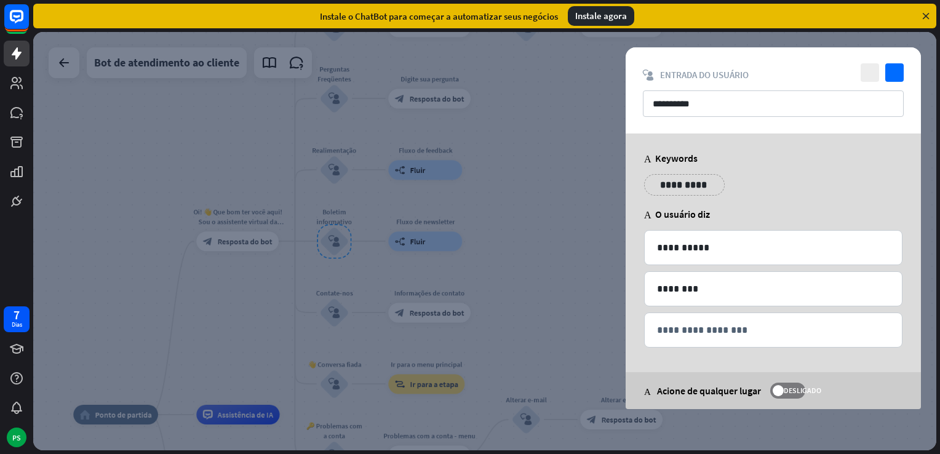
click at [566, 191] on div at bounding box center [484, 241] width 903 height 418
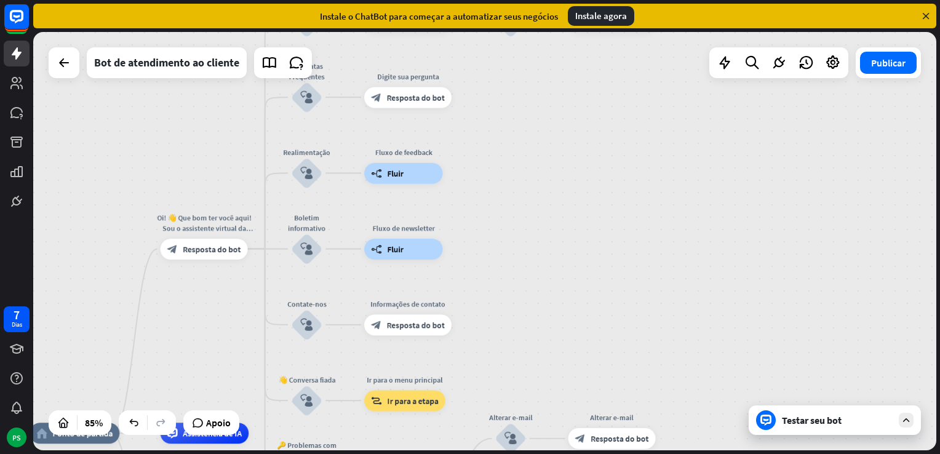
click at [925, 16] on icon at bounding box center [925, 15] width 11 height 11
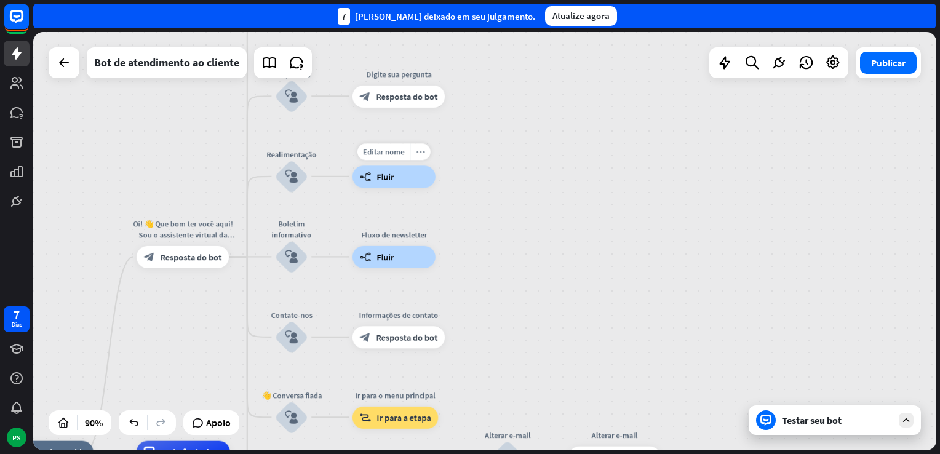
click at [421, 151] on icon "more_horiz" at bounding box center [420, 152] width 9 height 9
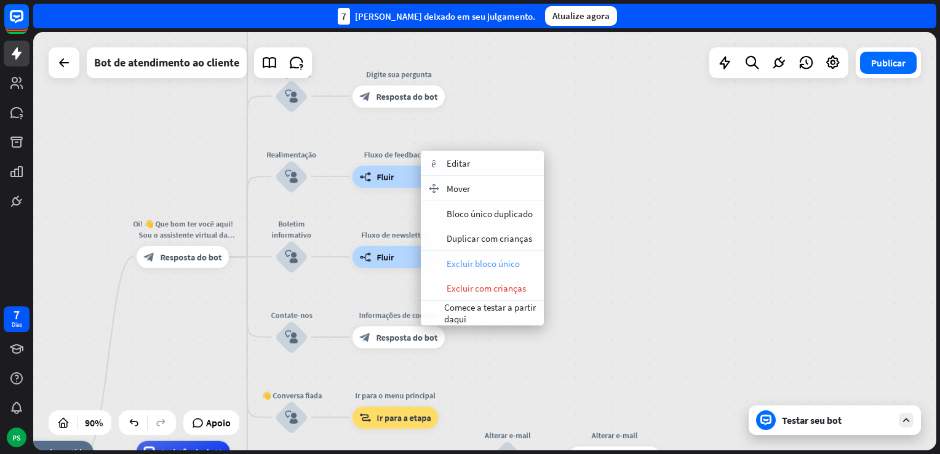
drag, startPoint x: 524, startPoint y: 260, endPoint x: 522, endPoint y: 252, distance: 7.8
click at [522, 252] on div "lixo Excluir bloco único" at bounding box center [482, 263] width 123 height 25
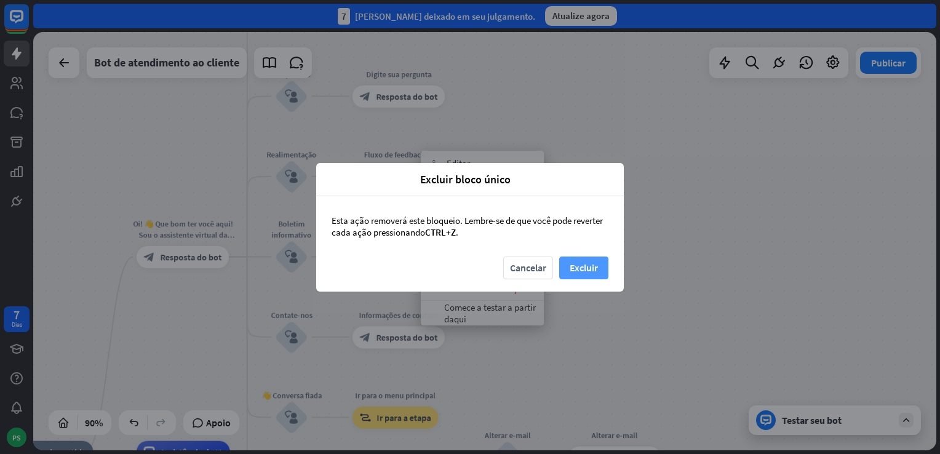
click at [593, 267] on button "Excluir" at bounding box center [583, 268] width 49 height 23
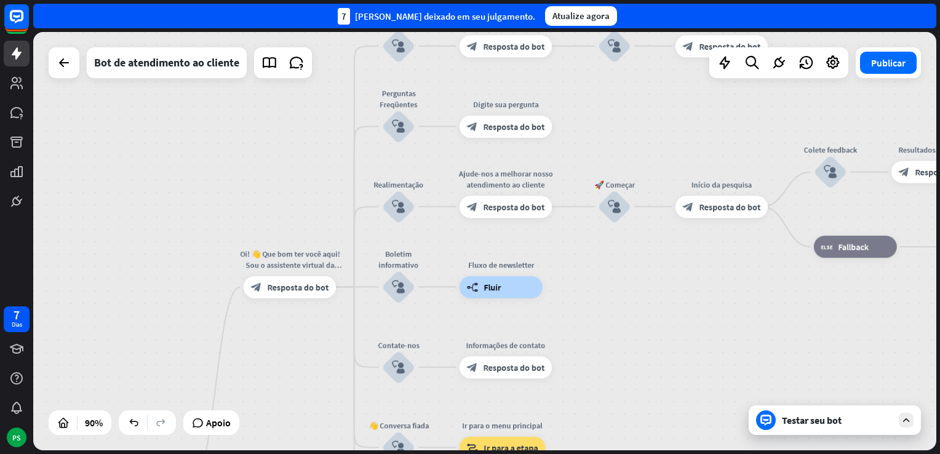
drag, startPoint x: 644, startPoint y: 268, endPoint x: 749, endPoint y: 267, distance: 105.2
click at [749, 272] on div "home_2 Ponto de partida Oi! 👋 Que bom ter você aqui! Sou o assistente virtual d…" at bounding box center [484, 241] width 903 height 418
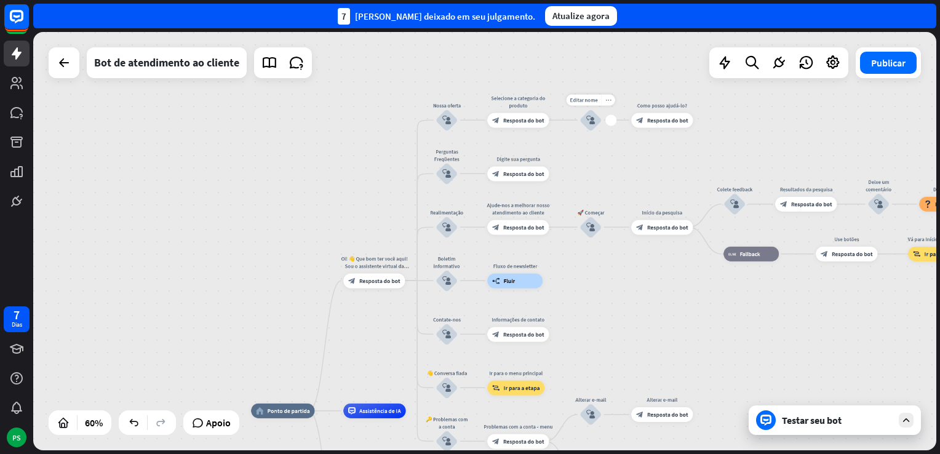
click at [610, 105] on div "more_horiz" at bounding box center [609, 99] width 14 height 11
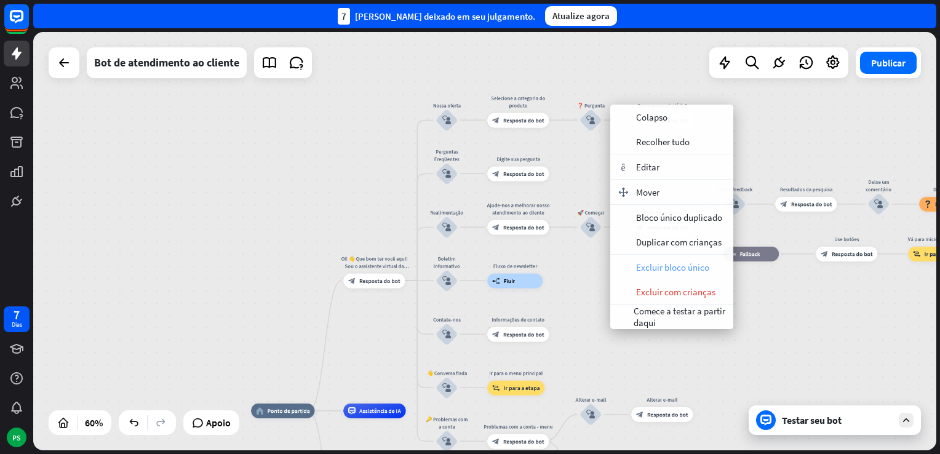
click at [676, 264] on span "Excluir bloco único" at bounding box center [672, 267] width 73 height 12
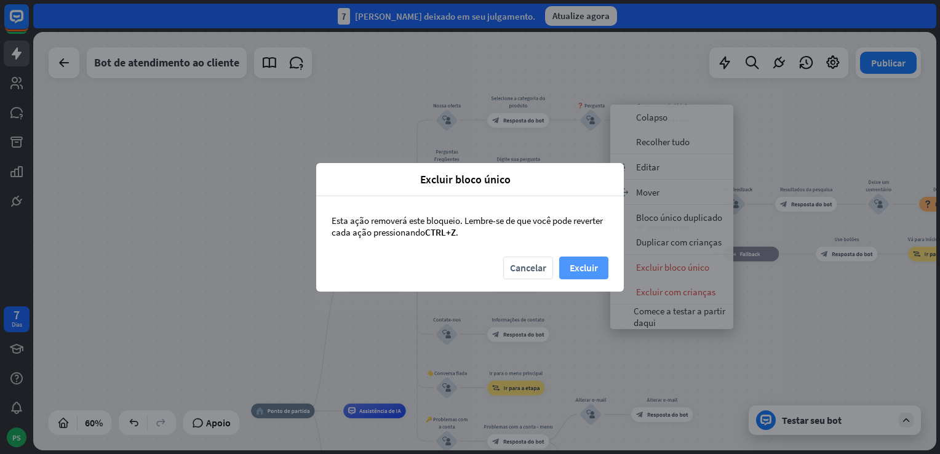
click at [591, 272] on button "Excluir" at bounding box center [583, 268] width 49 height 23
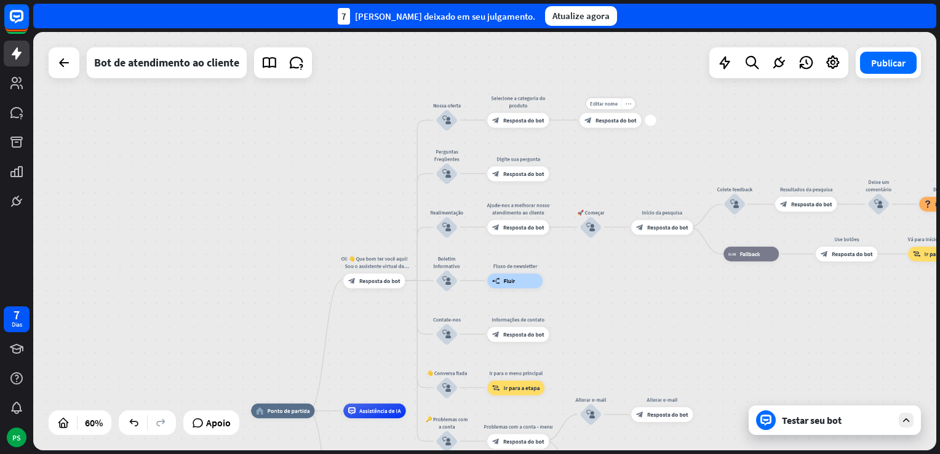
click at [627, 106] on div "more_horiz" at bounding box center [628, 103] width 14 height 11
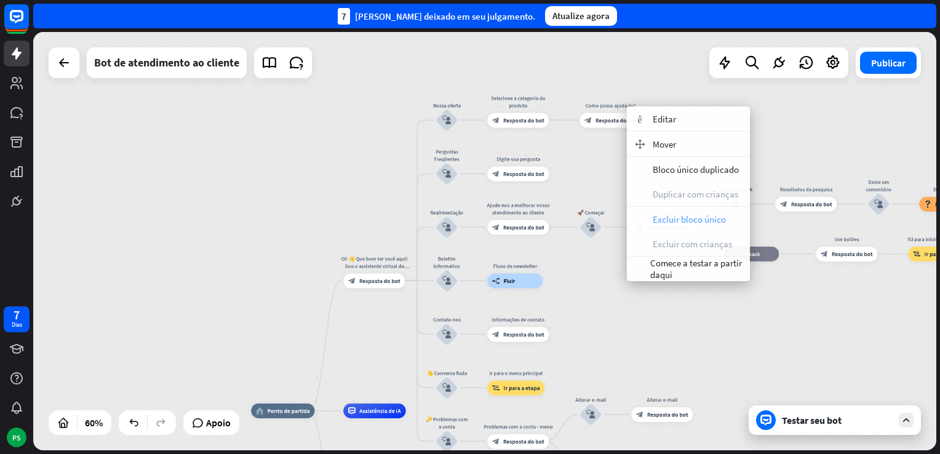
click at [694, 220] on span "Excluir bloco único" at bounding box center [689, 219] width 73 height 12
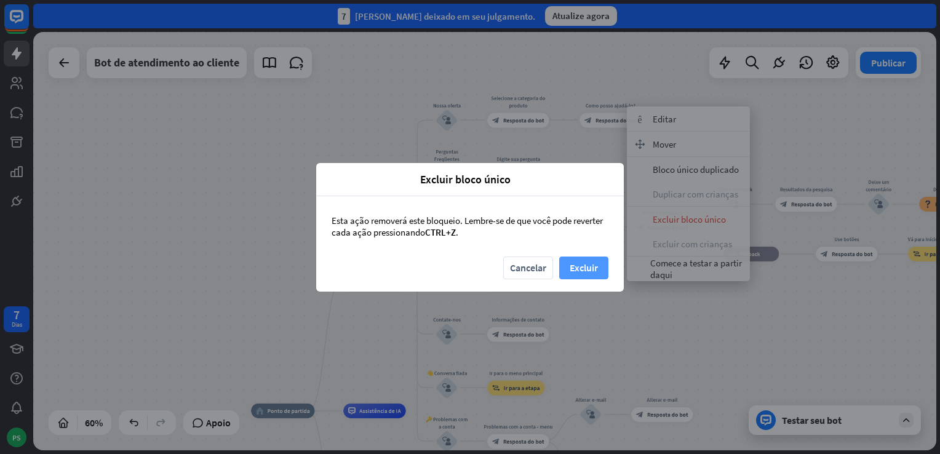
click at [596, 261] on button "Excluir" at bounding box center [583, 268] width 49 height 23
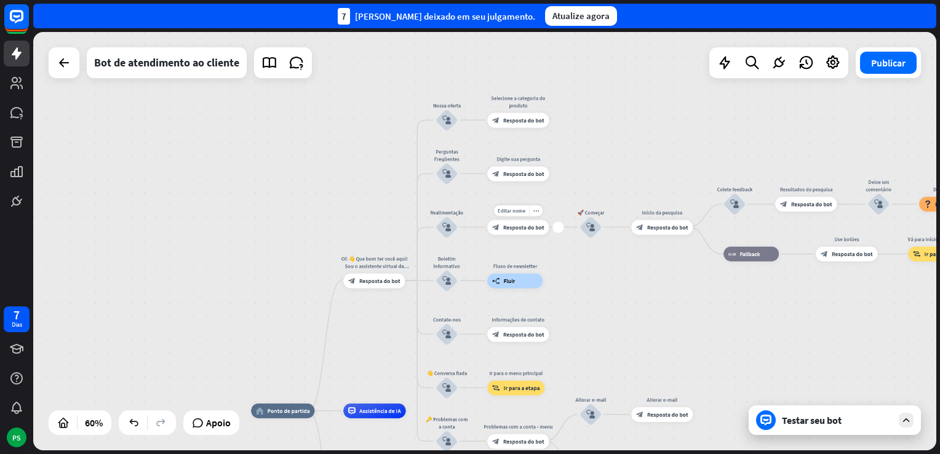
click at [543, 221] on div "block_bot_response Resposta do bot" at bounding box center [518, 227] width 62 height 15
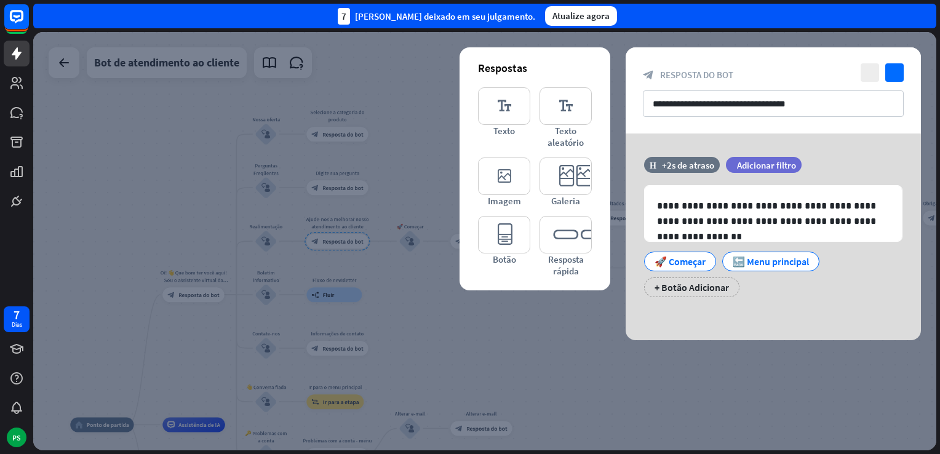
drag, startPoint x: 712, startPoint y: 362, endPoint x: 525, endPoint y: 277, distance: 205.4
click at [711, 362] on div at bounding box center [484, 241] width 903 height 418
click at [517, 310] on div "home_2 Ponto de partida Oi! 👋 Que bom ter você aqui! Sou o assistente virtual d…" at bounding box center [484, 241] width 903 height 418
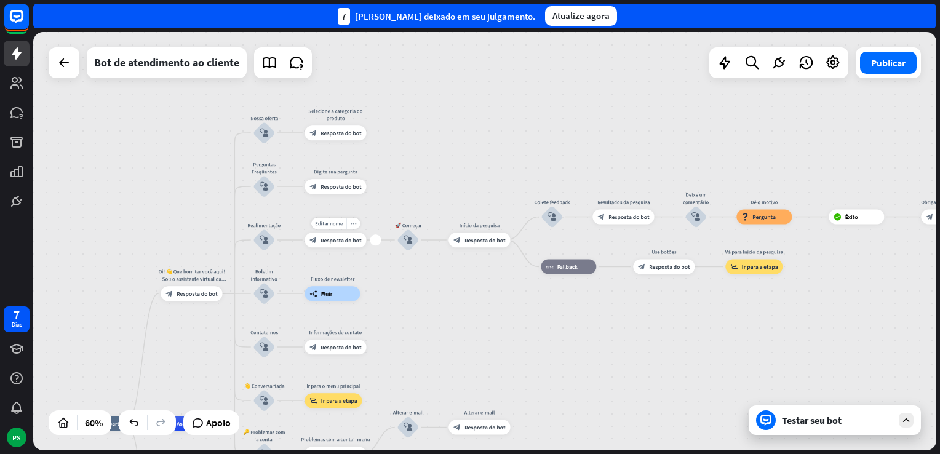
click at [356, 223] on div "more_horiz" at bounding box center [353, 223] width 14 height 11
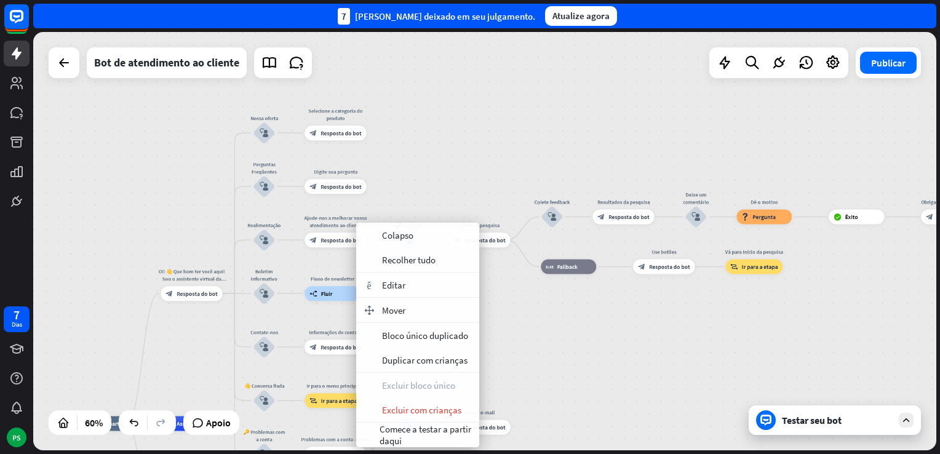
click at [640, 373] on div "home_2 Ponto de partida Oi! 👋 Que bom ter você aqui! Sou o assistente virtual d…" at bounding box center [484, 241] width 903 height 418
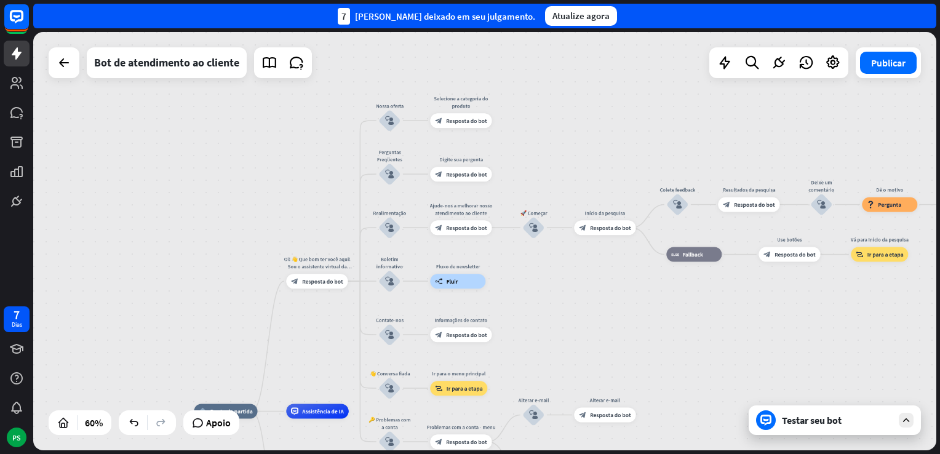
drag, startPoint x: 539, startPoint y: 343, endPoint x: 602, endPoint y: 292, distance: 81.3
click at [598, 258] on div "home_2 Ponto de partida Oi! 👋 Que bom ter você aqui! Sou o assistente virtual d…" at bounding box center [484, 241] width 903 height 418
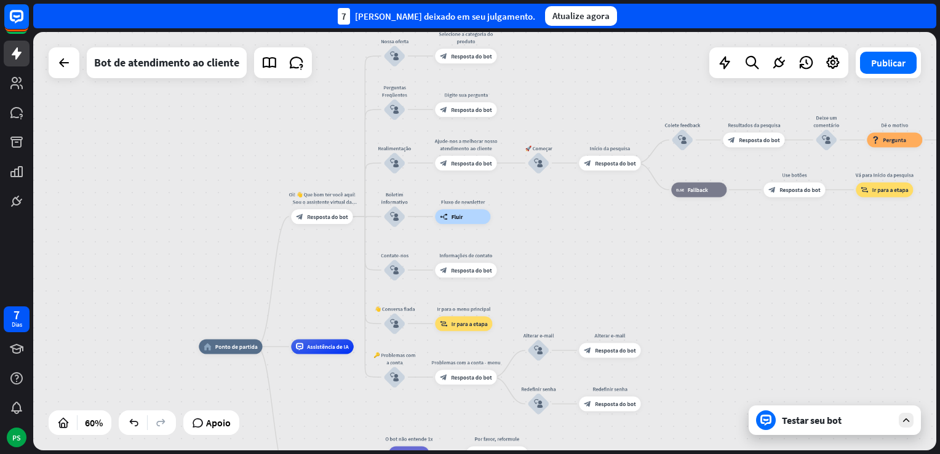
drag, startPoint x: 602, startPoint y: 292, endPoint x: 623, endPoint y: 287, distance: 21.5
click at [623, 287] on div "home_2 Ponto de partida Oi! 👋 Que bom ter você aqui! Sou o assistente virtual d…" at bounding box center [484, 241] width 903 height 418
click at [410, 358] on icon "more_horiz" at bounding box center [412, 357] width 6 height 6
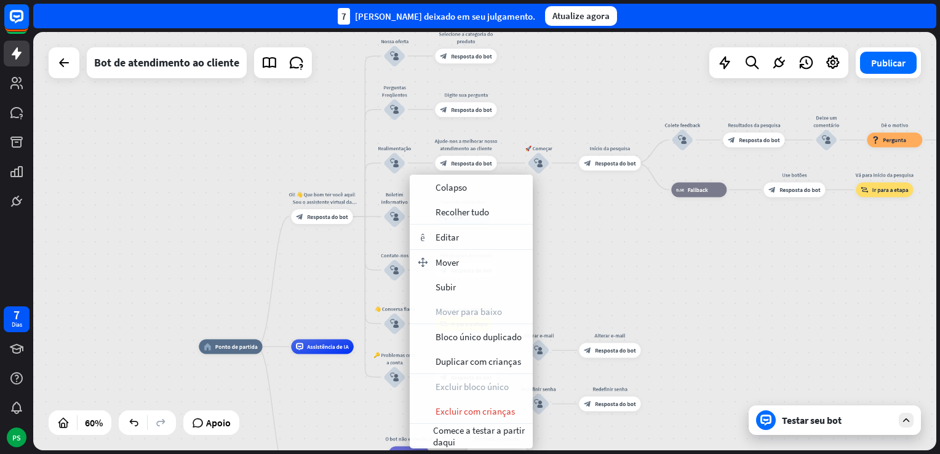
click at [636, 279] on div "home_2 Ponto de partida Oi! 👋 Que bom ter você aqui! Sou o assistente virtual d…" at bounding box center [484, 241] width 903 height 418
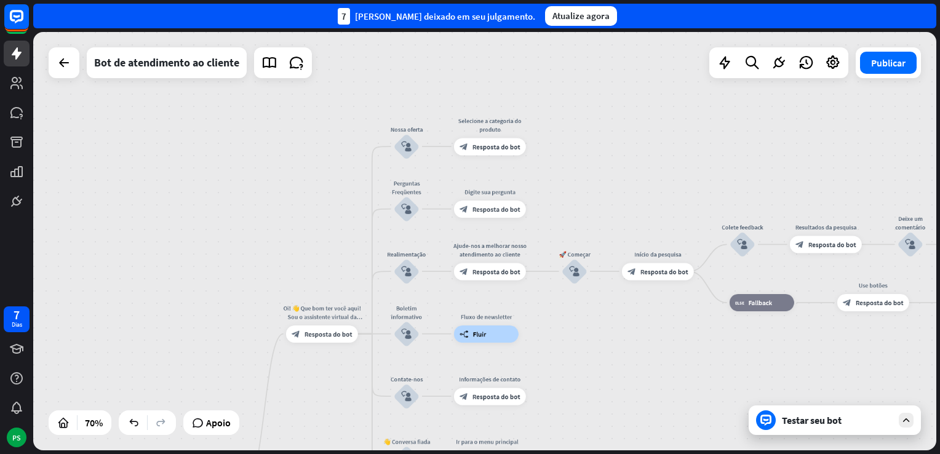
drag, startPoint x: 588, startPoint y: 144, endPoint x: 601, endPoint y: 215, distance: 72.5
click at [601, 215] on div "home_2 Ponto de partida Oi! 👋 Que bom ter você aqui! Sou o assistente virtual d…" at bounding box center [484, 241] width 903 height 418
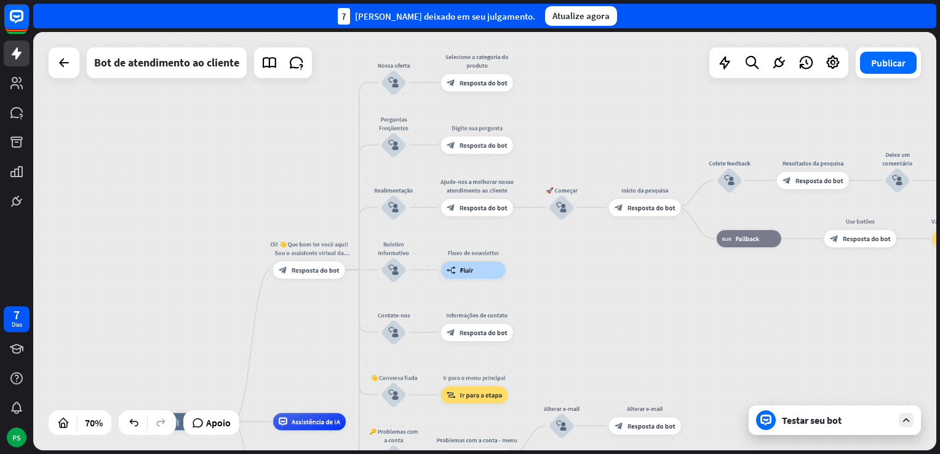
drag, startPoint x: 643, startPoint y: 149, endPoint x: 631, endPoint y: 85, distance: 65.3
click at [631, 85] on div "home_2 Ponto de partida Oi! 👋 Que bom ter você aqui! Sou o assistente virtual d…" at bounding box center [484, 241] width 903 height 418
